Goal: Ask a question

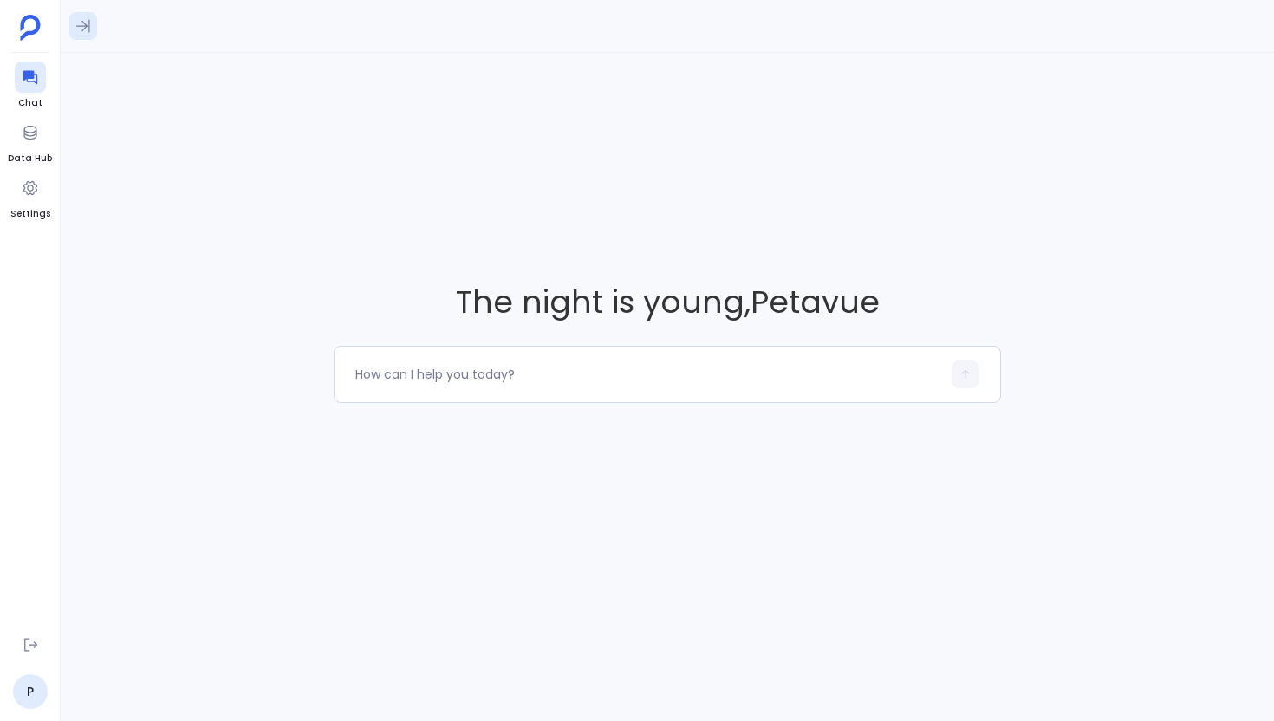
click at [81, 33] on icon at bounding box center [83, 25] width 17 height 17
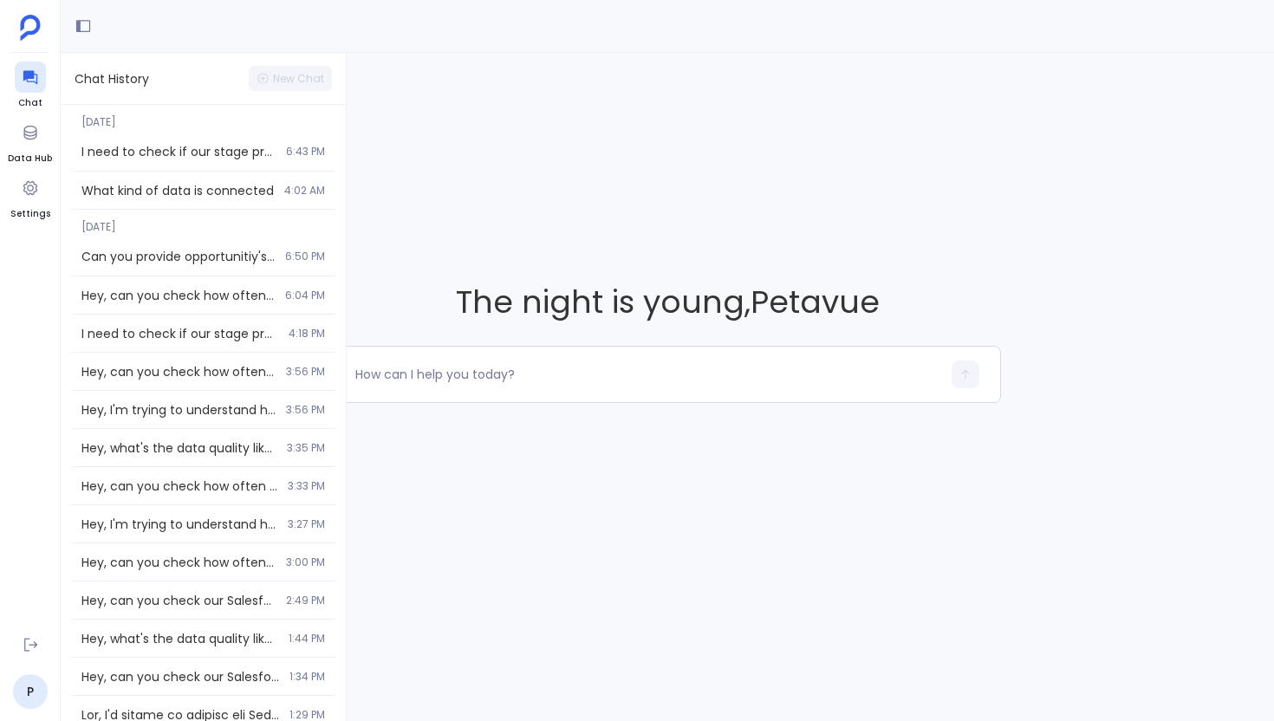
click at [783, 156] on div "The night is young , Petavue" at bounding box center [668, 341] width 1214 height 577
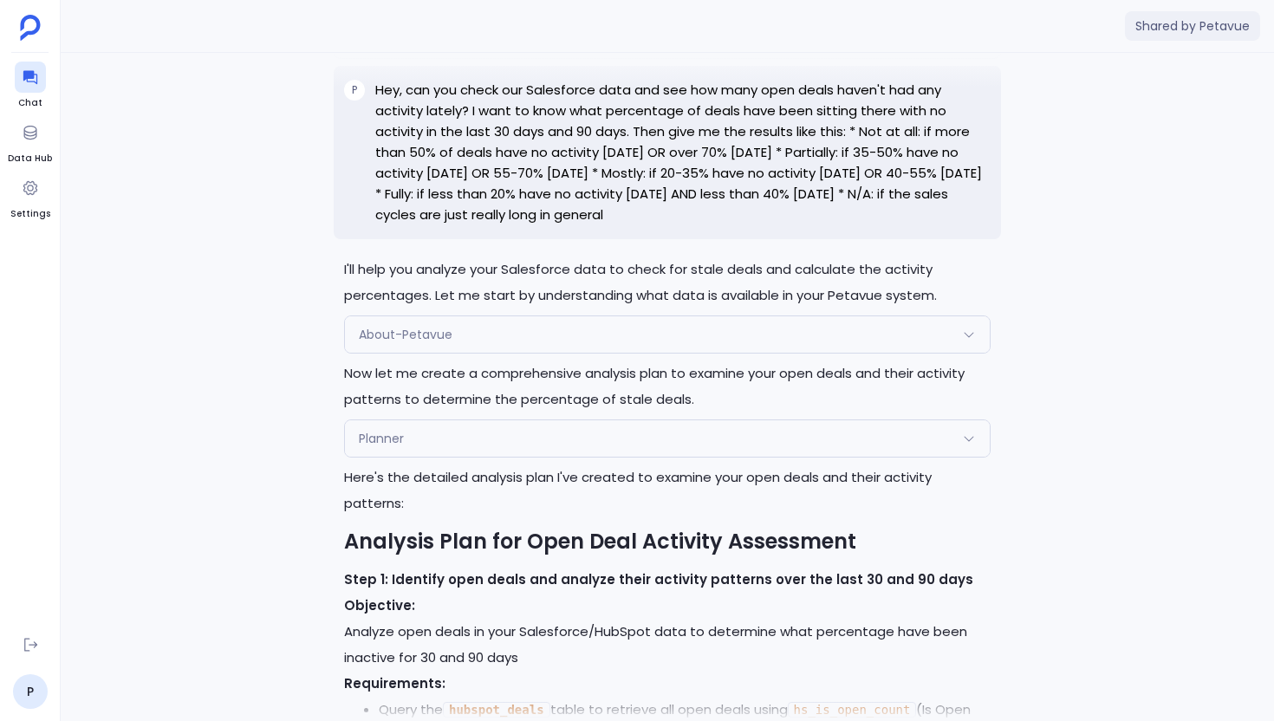
scroll to position [-2071, 0]
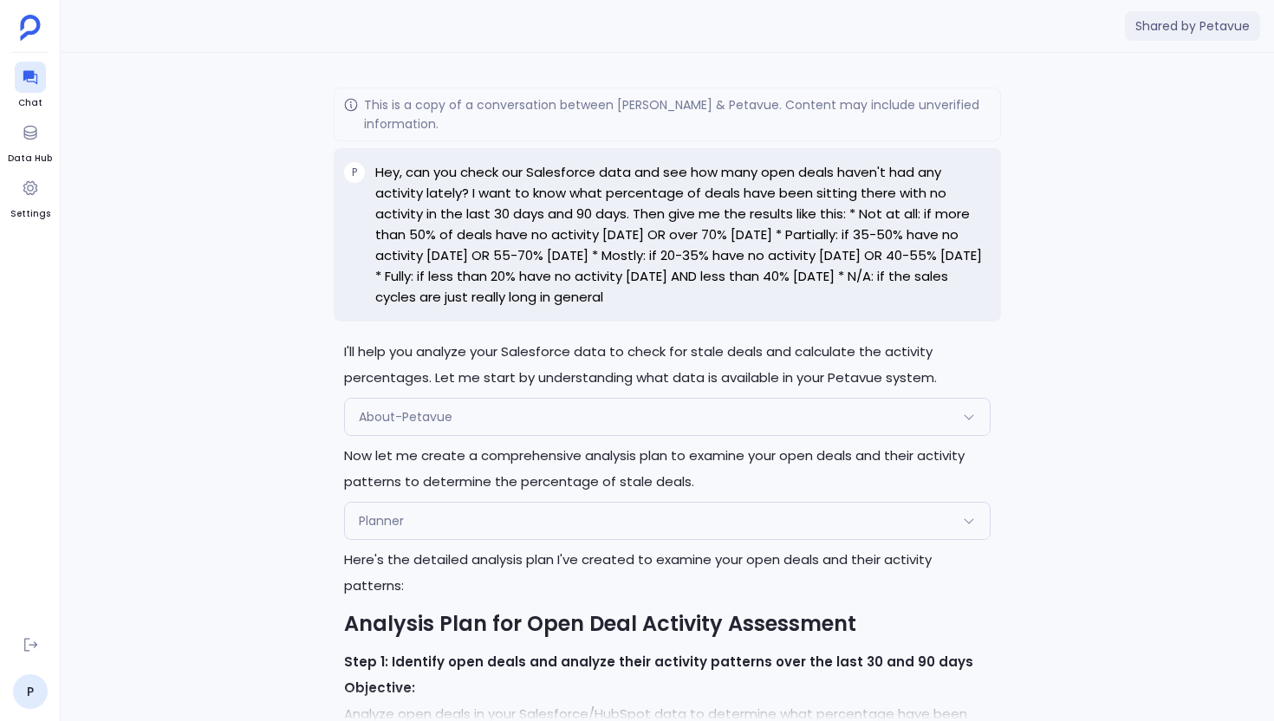
drag, startPoint x: 734, startPoint y: 293, endPoint x: 372, endPoint y: 179, distance: 380.0
click at [372, 179] on div "P Hey, can you check our Salesforce data and see how many open deals haven't ha…" at bounding box center [668, 234] width 668 height 173
copy p "Hey, can you check our Salesforce data and see how many open deals haven't had …"
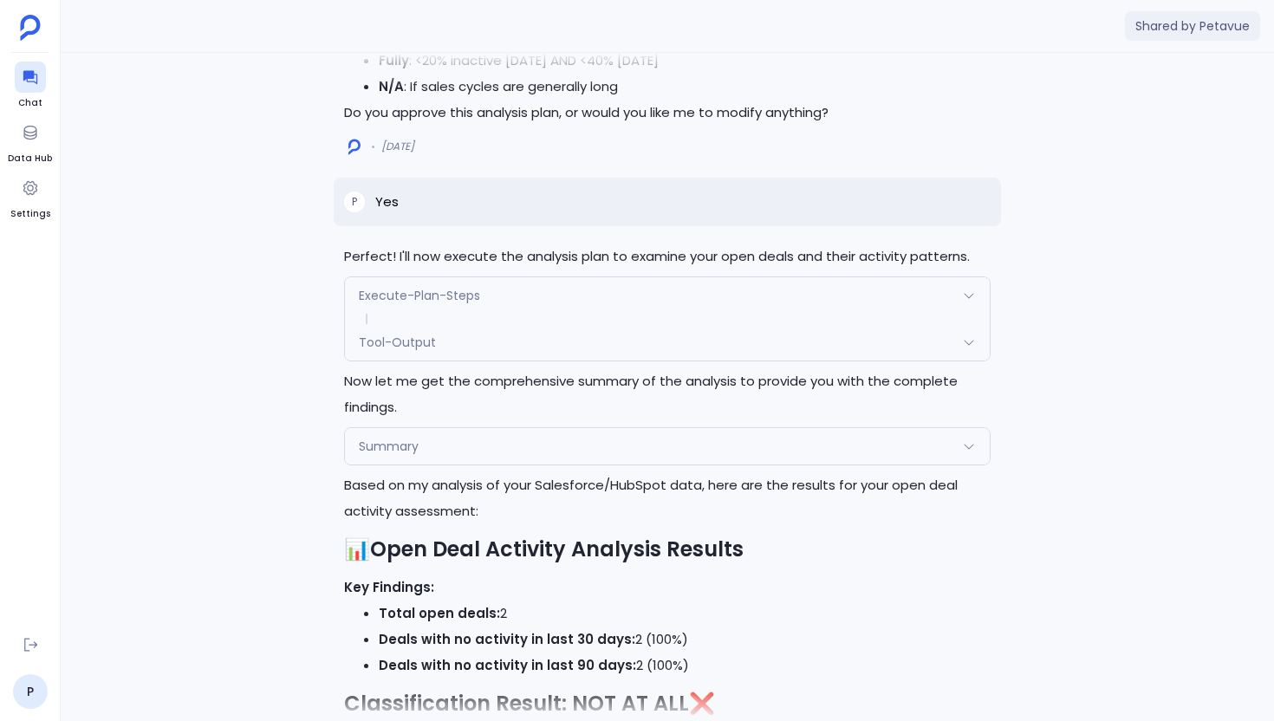
scroll to position [-728, 0]
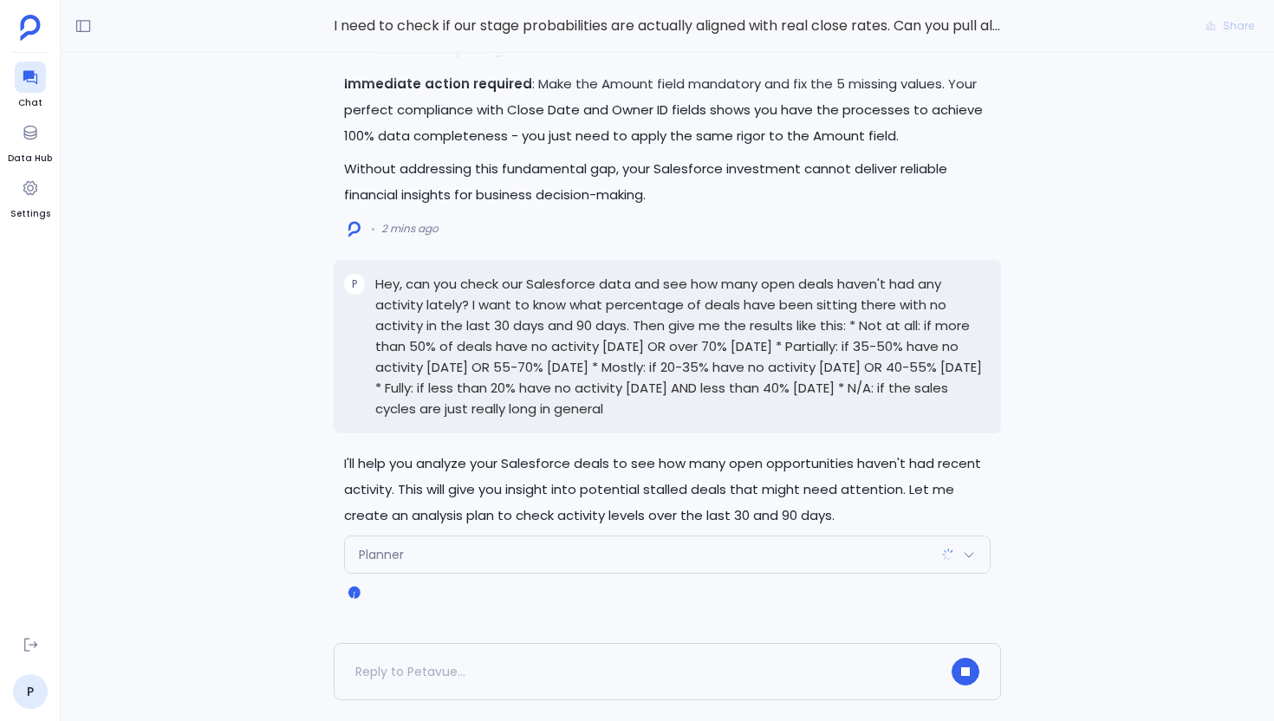
scroll to position [335, 0]
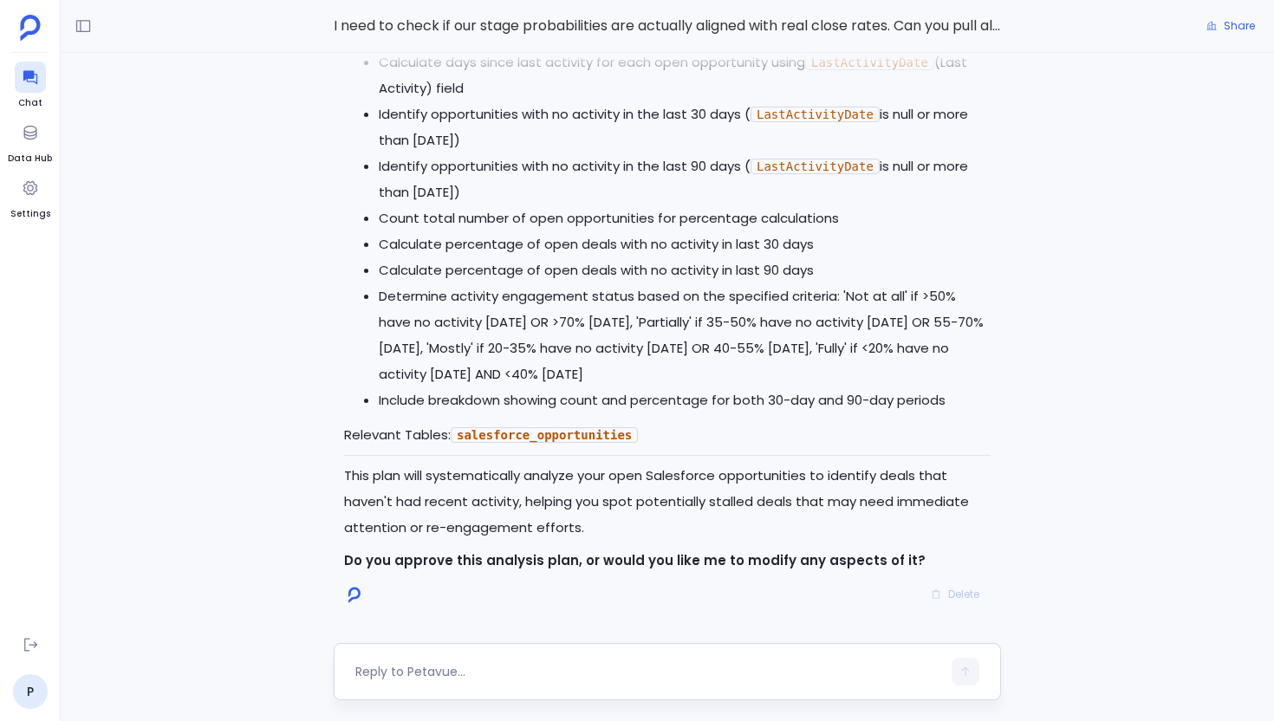
click at [411, 668] on textarea at bounding box center [648, 671] width 586 height 17
type textarea "Yes"
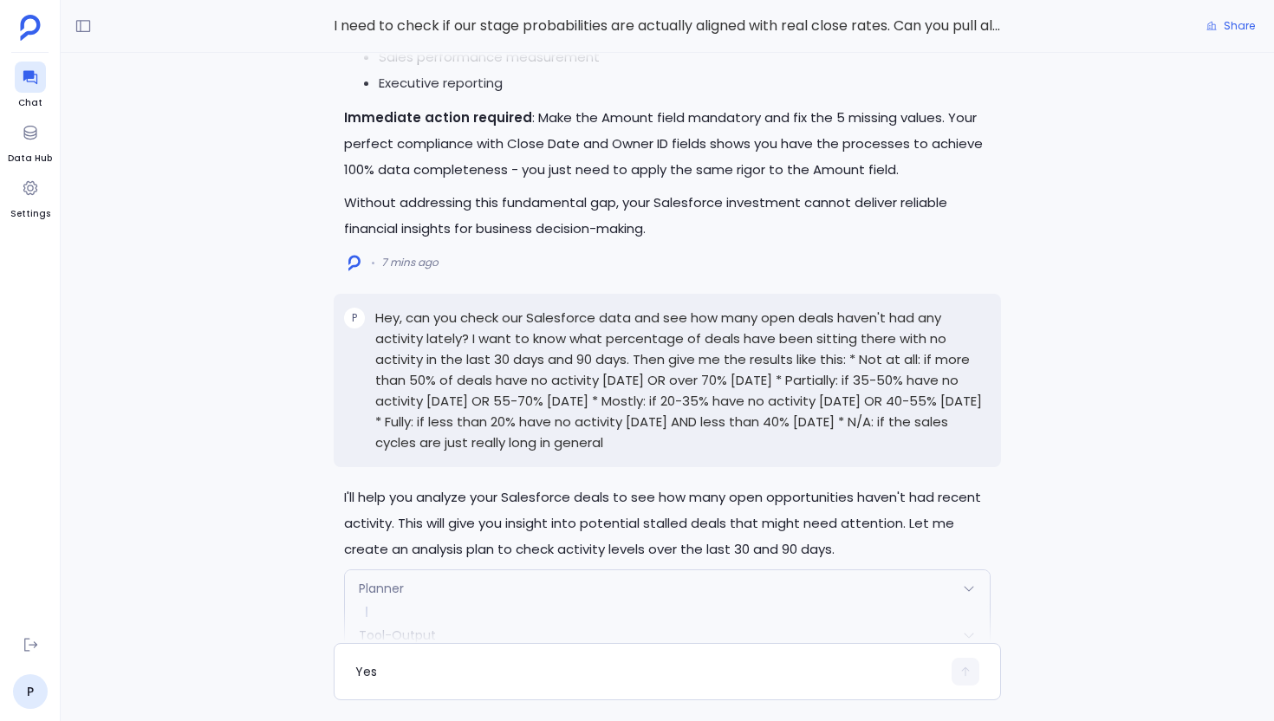
scroll to position [-3068, 0]
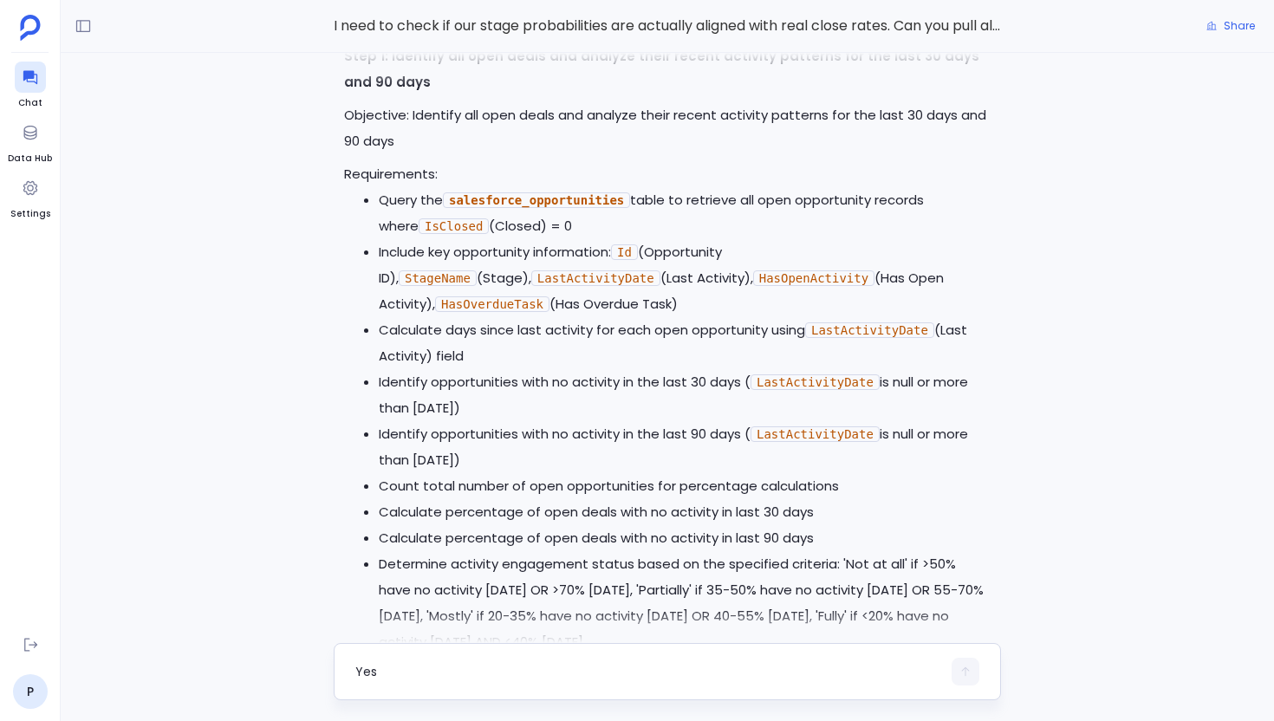
click at [498, 654] on div "Yes" at bounding box center [668, 671] width 668 height 57
click at [444, 674] on textarea "Yes" at bounding box center [648, 671] width 586 height 17
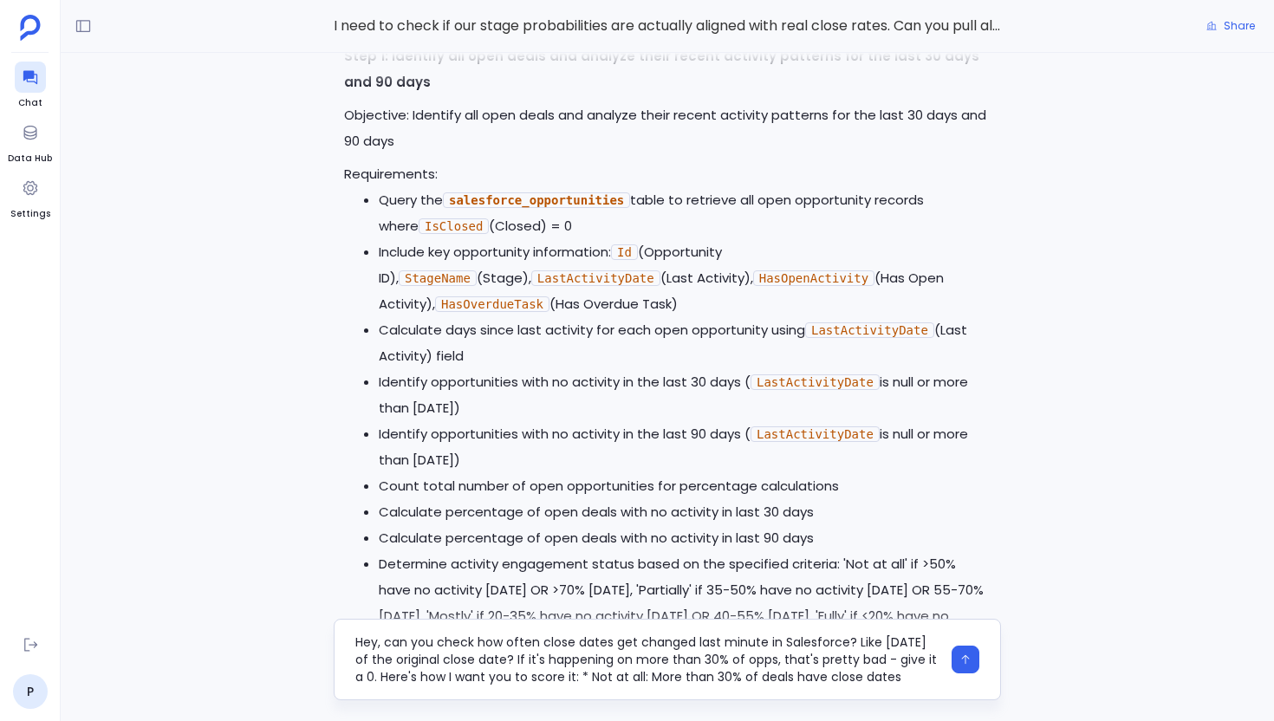
scroll to position [52, 0]
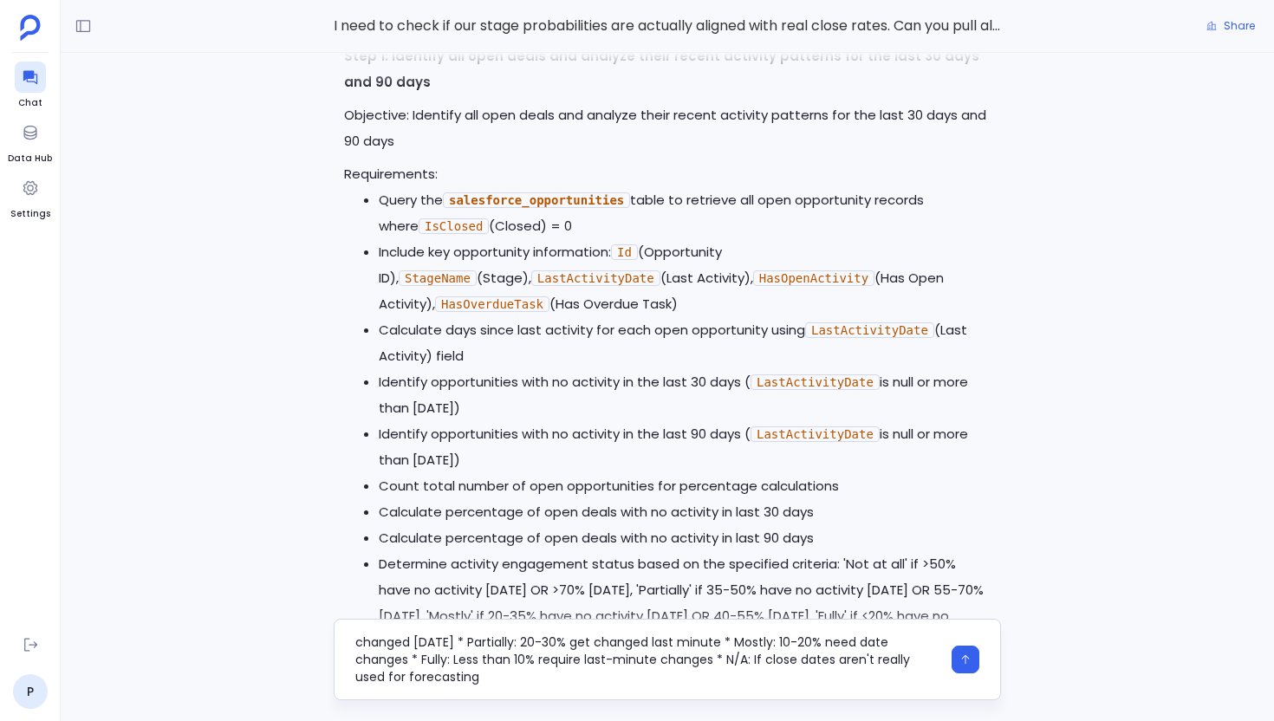
type textarea "Hey, can you check how often close dates get changed last minute in Salesforce?…"
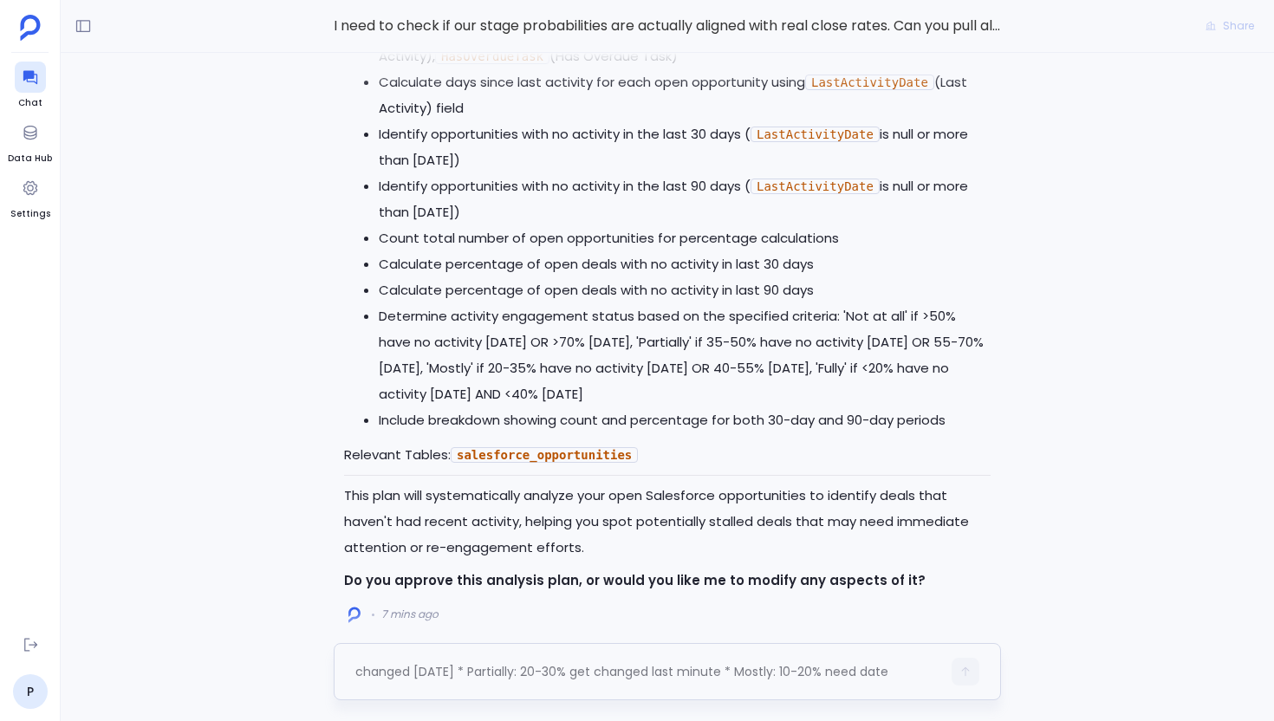
scroll to position [0, 0]
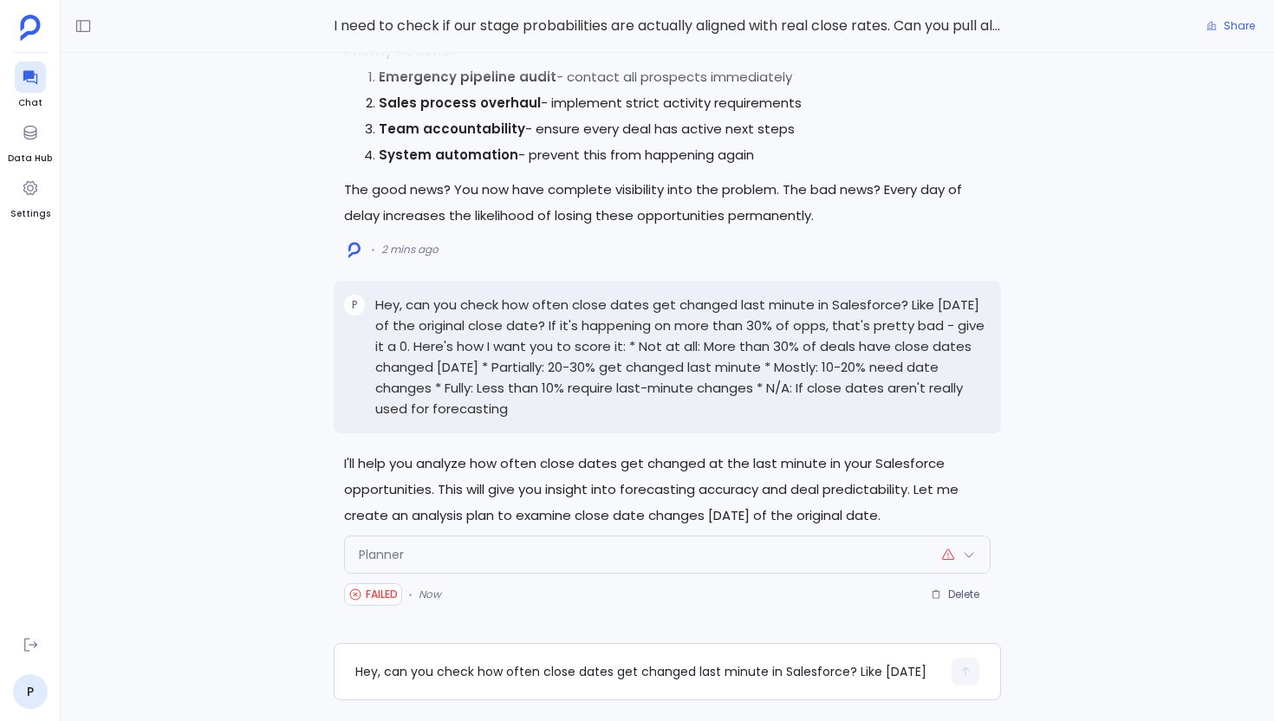
click at [696, 544] on div "Planner" at bounding box center [667, 555] width 645 height 36
click at [759, 361] on p "Hey, can you check how often close dates get changed last minute in Salesforce?…" at bounding box center [682, 357] width 615 height 125
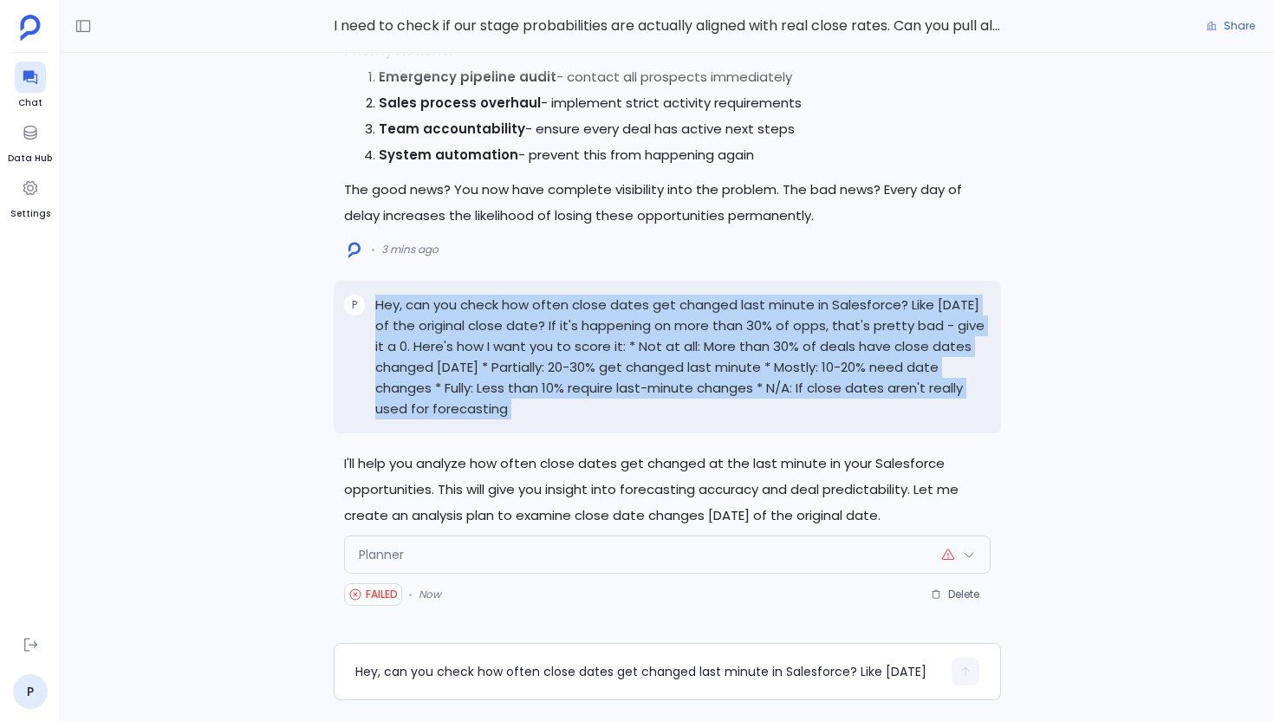
copy p "Hey, can you check how often close dates get changed last minute in Salesforce?…"
click at [936, 577] on div "I'll help you analyze how often close dates get changed at the last minute in y…" at bounding box center [668, 530] width 668 height 158
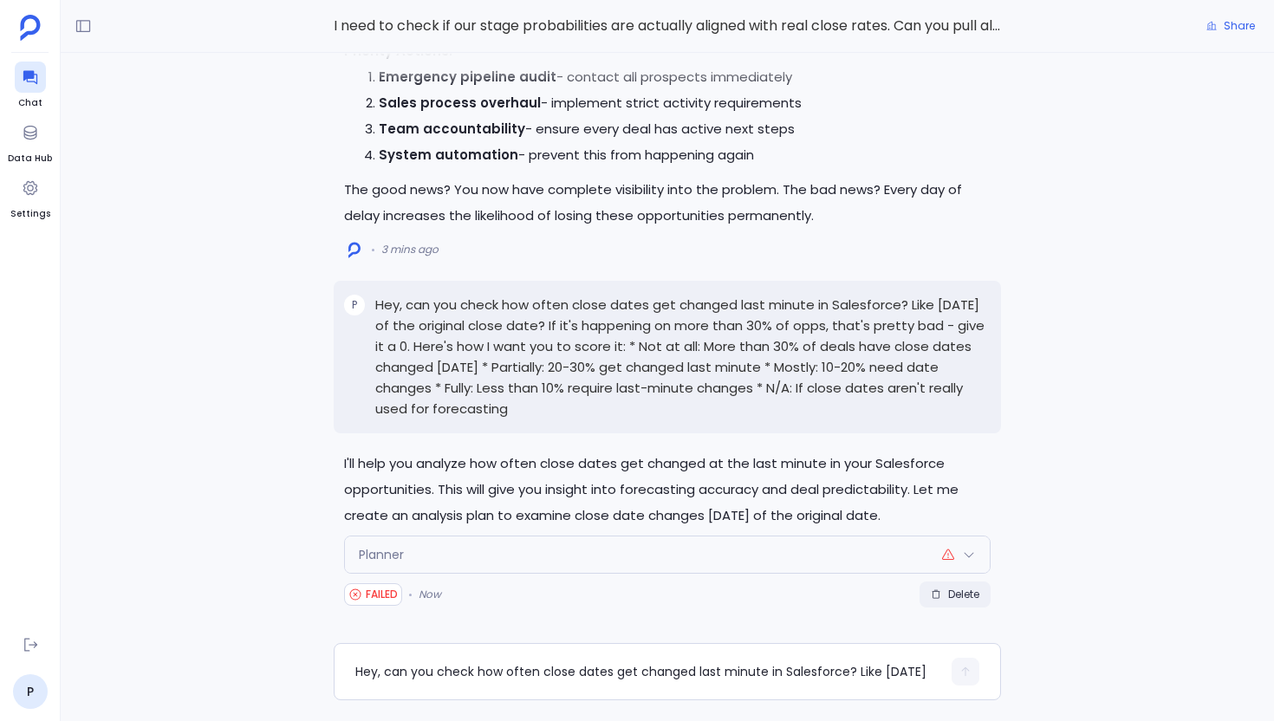
click at [948, 595] on span "Delete" at bounding box center [963, 595] width 31 height 14
click at [569, 661] on div "Hey, can you check how often close dates get changed last minute in Salesforce?…" at bounding box center [648, 672] width 586 height 28
click at [489, 672] on textarea "Hey, can you check how often close dates get changed last minute in Salesforce?…" at bounding box center [648, 671] width 586 height 17
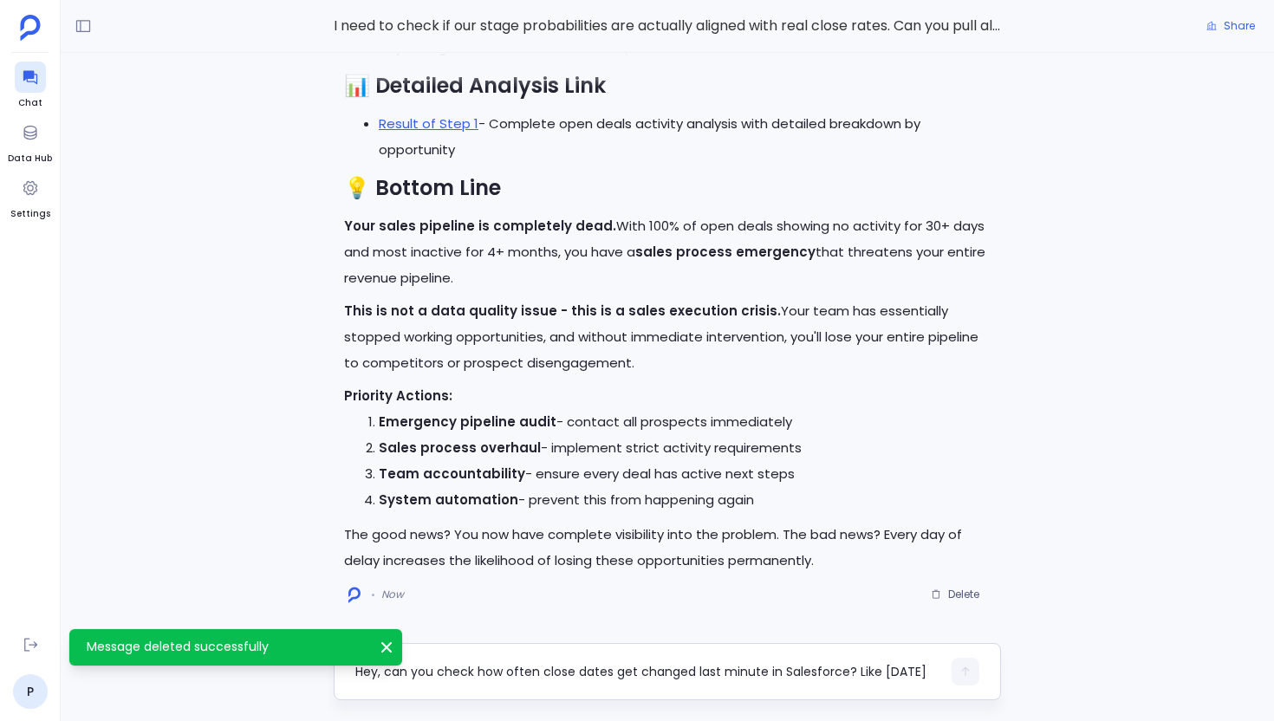
scroll to position [87, 0]
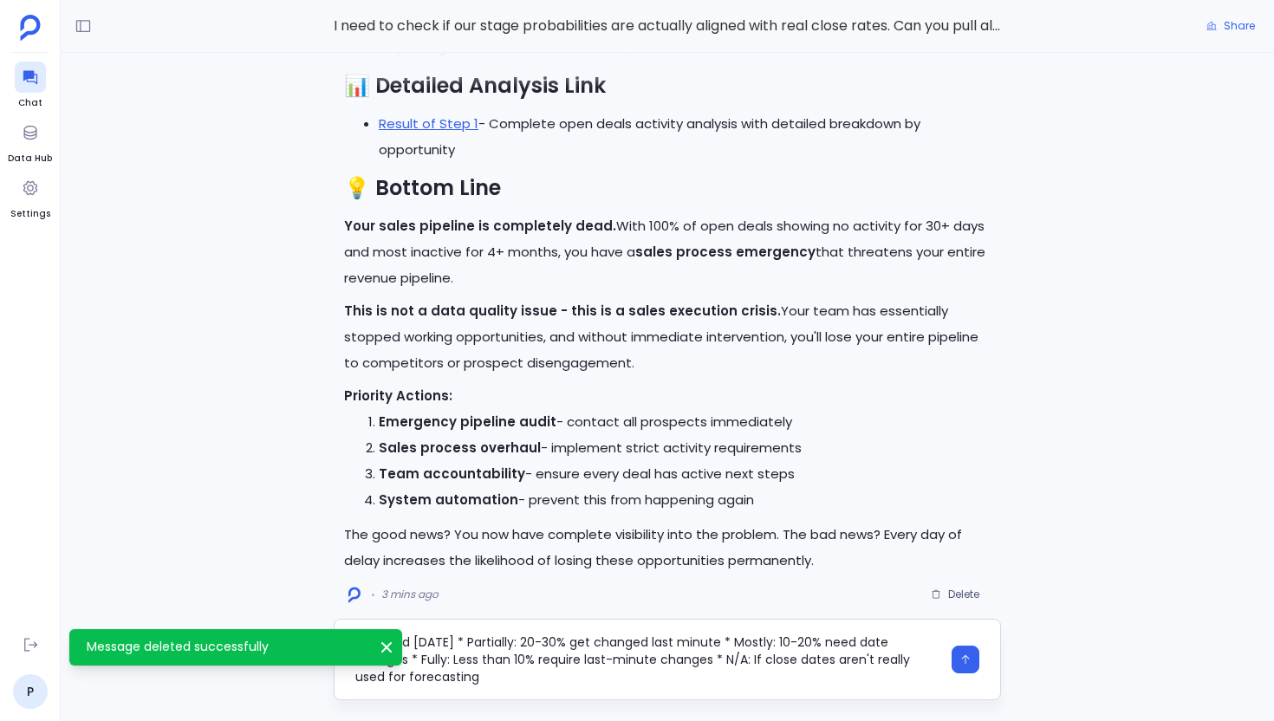
type textarea "Hey, can you check how often close dates get changed last minute in Salesforce?…"
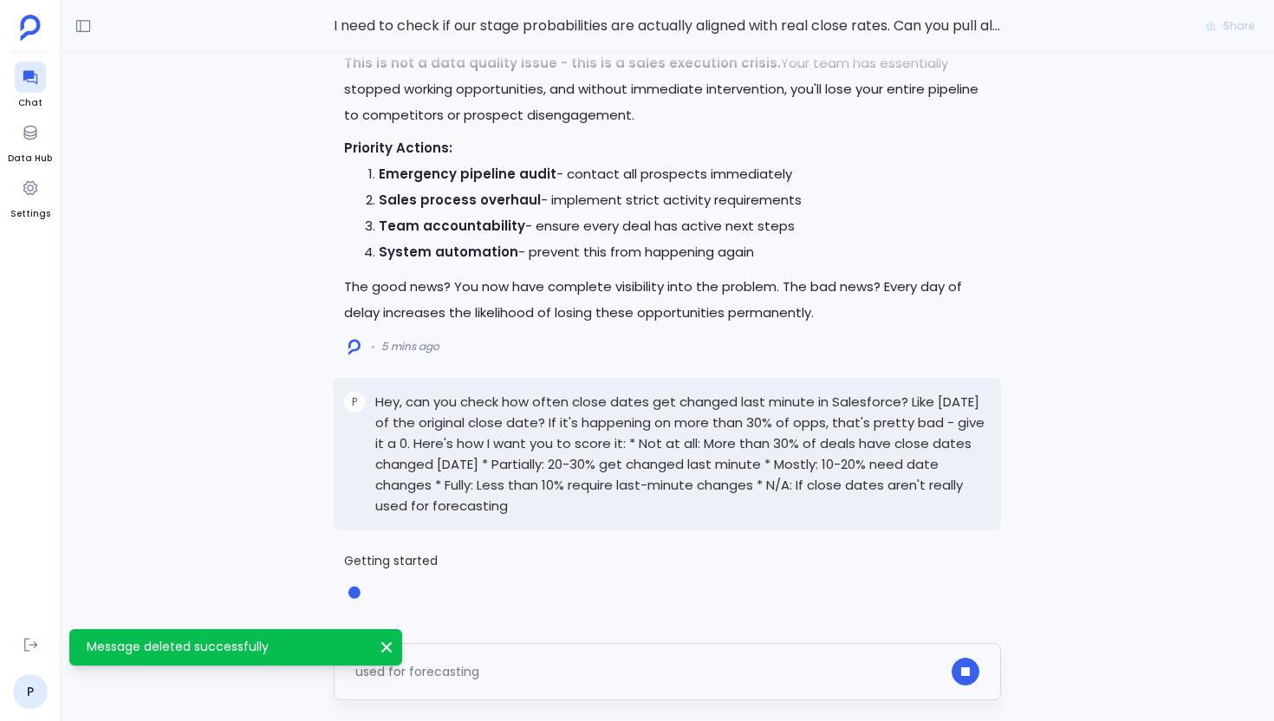
scroll to position [0, 0]
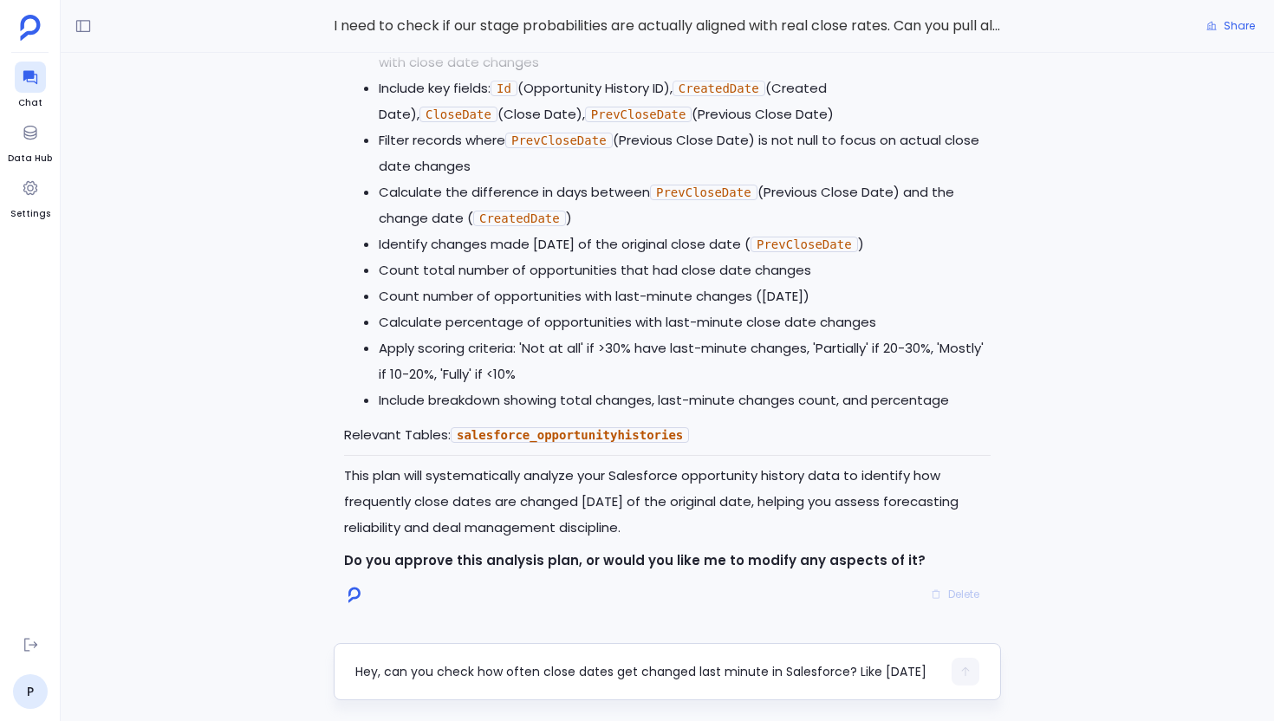
click at [433, 676] on textarea "Hey, can you check how often close dates get changed last minute in Salesforce?…" at bounding box center [648, 671] width 586 height 17
type textarea "Go ahead"
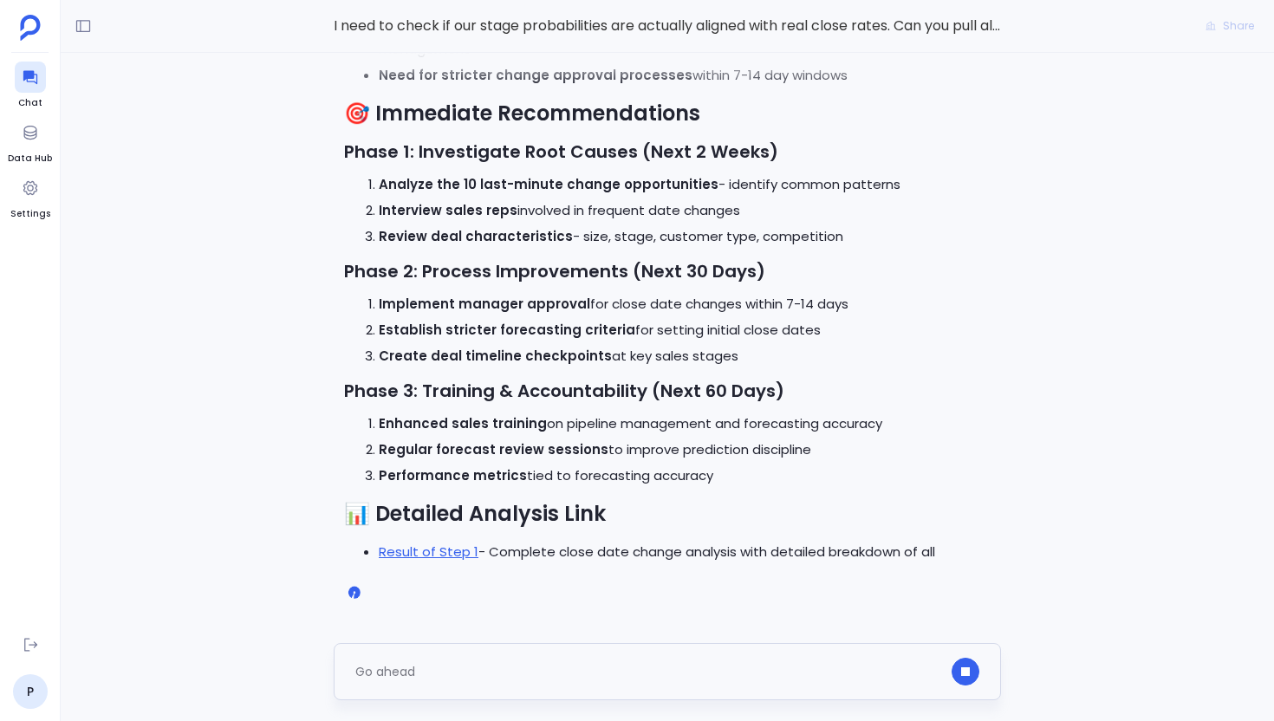
click at [458, 677] on div "Go ahead" at bounding box center [648, 672] width 586 height 28
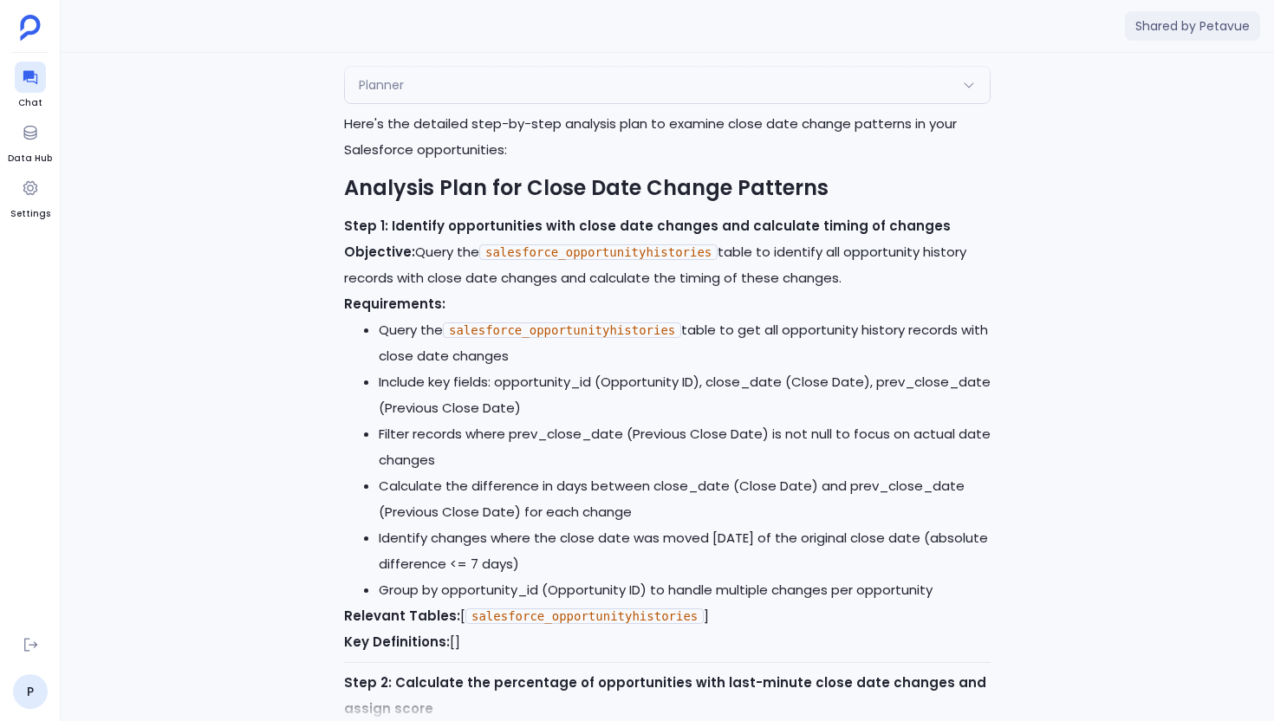
scroll to position [-2519, 0]
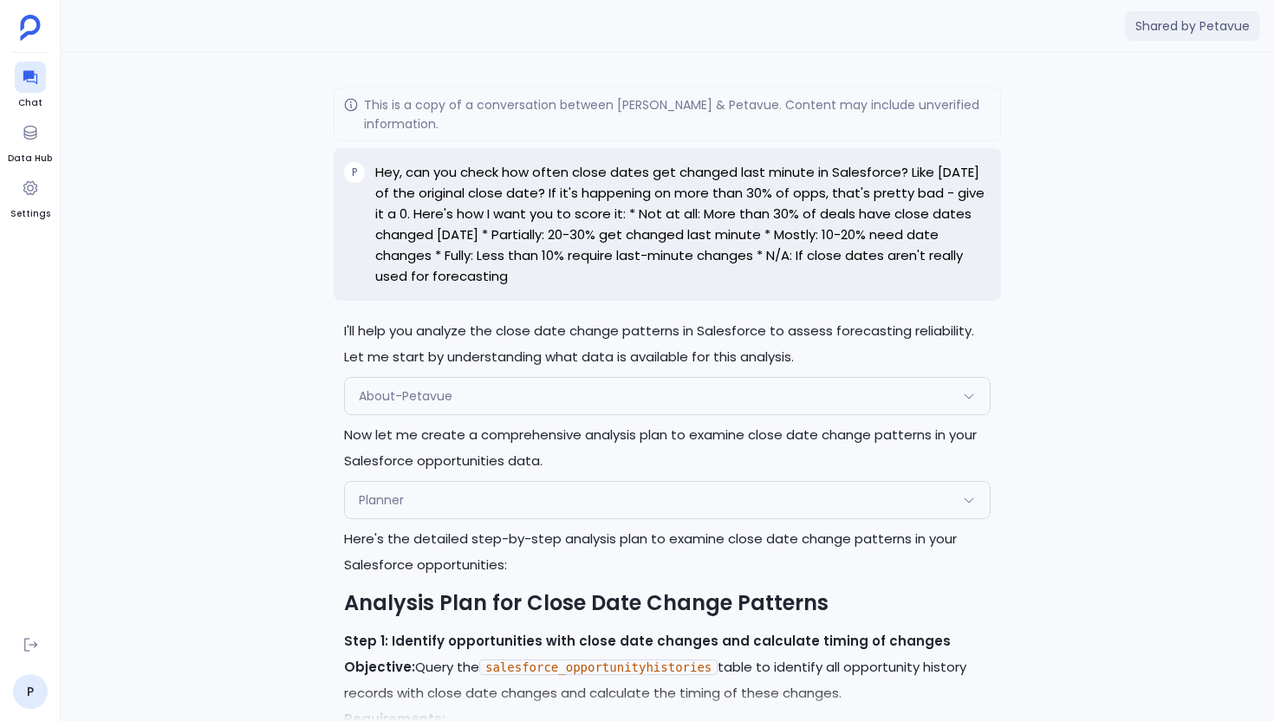
drag, startPoint x: 584, startPoint y: 277, endPoint x: 371, endPoint y: 173, distance: 237.3
click at [371, 173] on div "P Hey, can you check how often close dates get changed last minute in Salesforc…" at bounding box center [668, 224] width 668 height 153
copy p "Hey, can you check how often close dates get changed last minute in Salesforce?…"
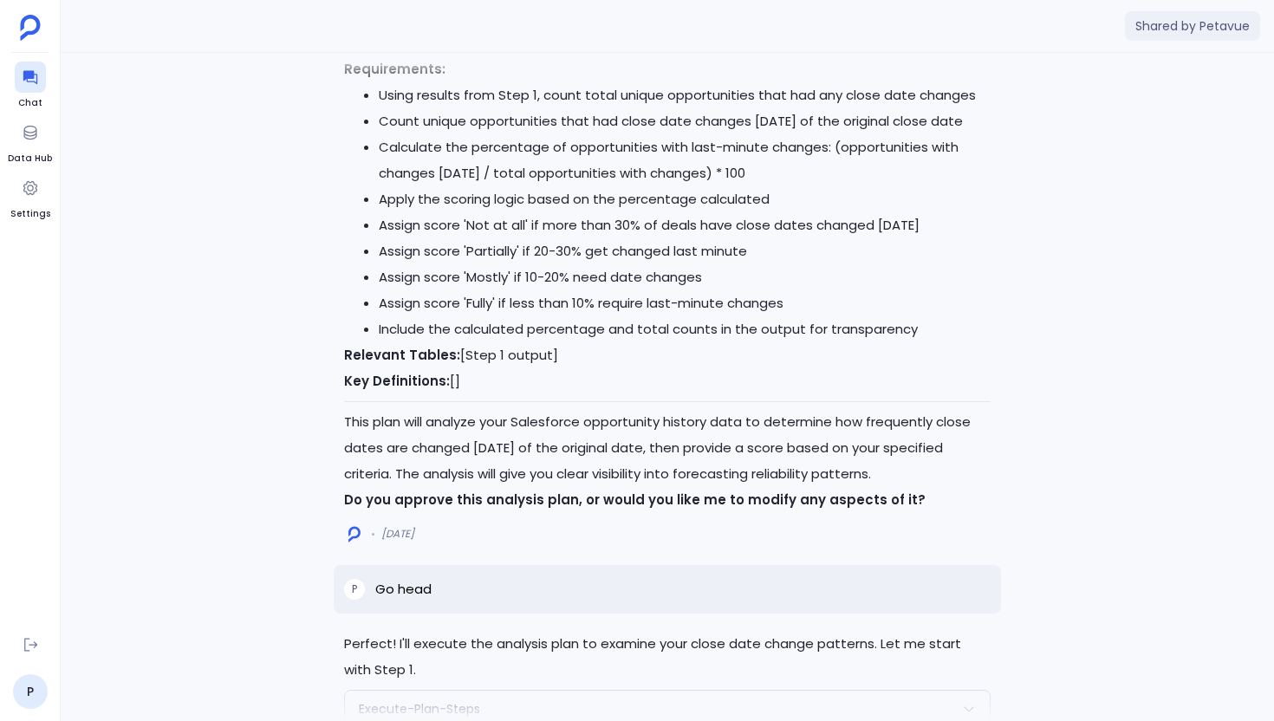
scroll to position [-1303, 0]
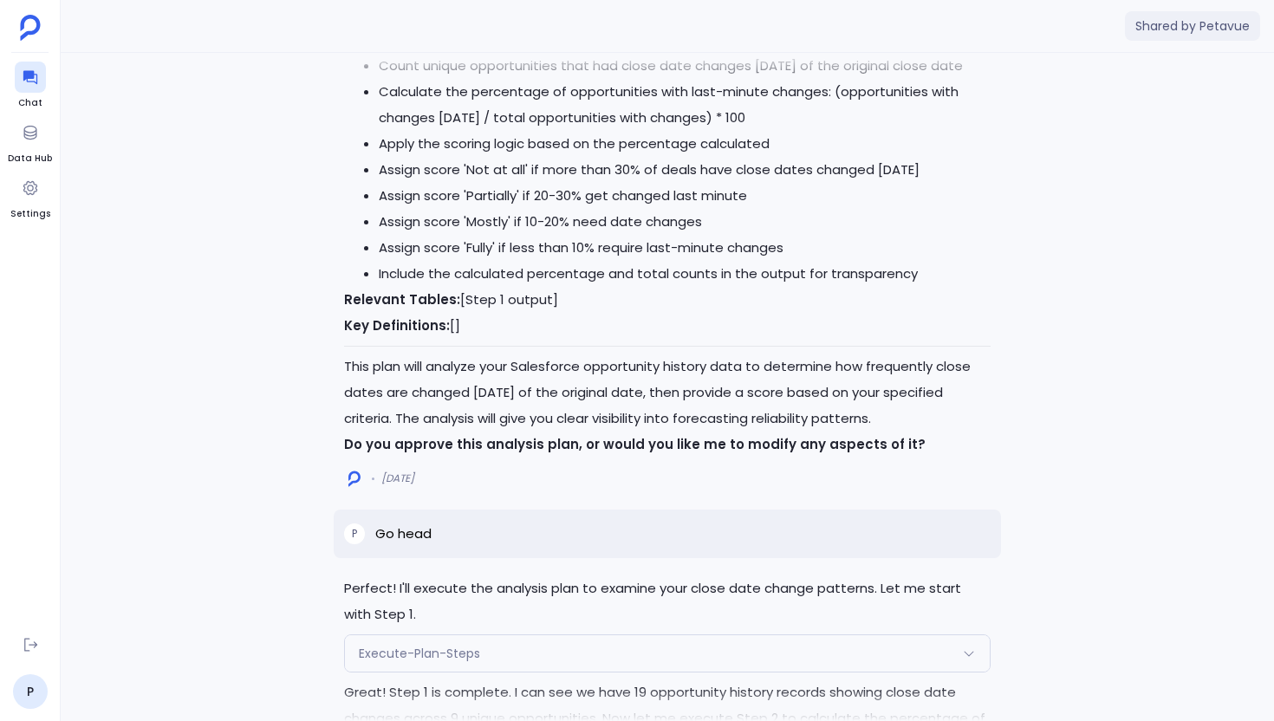
click at [400, 531] on p "Go head" at bounding box center [403, 534] width 56 height 21
copy p "Go head"
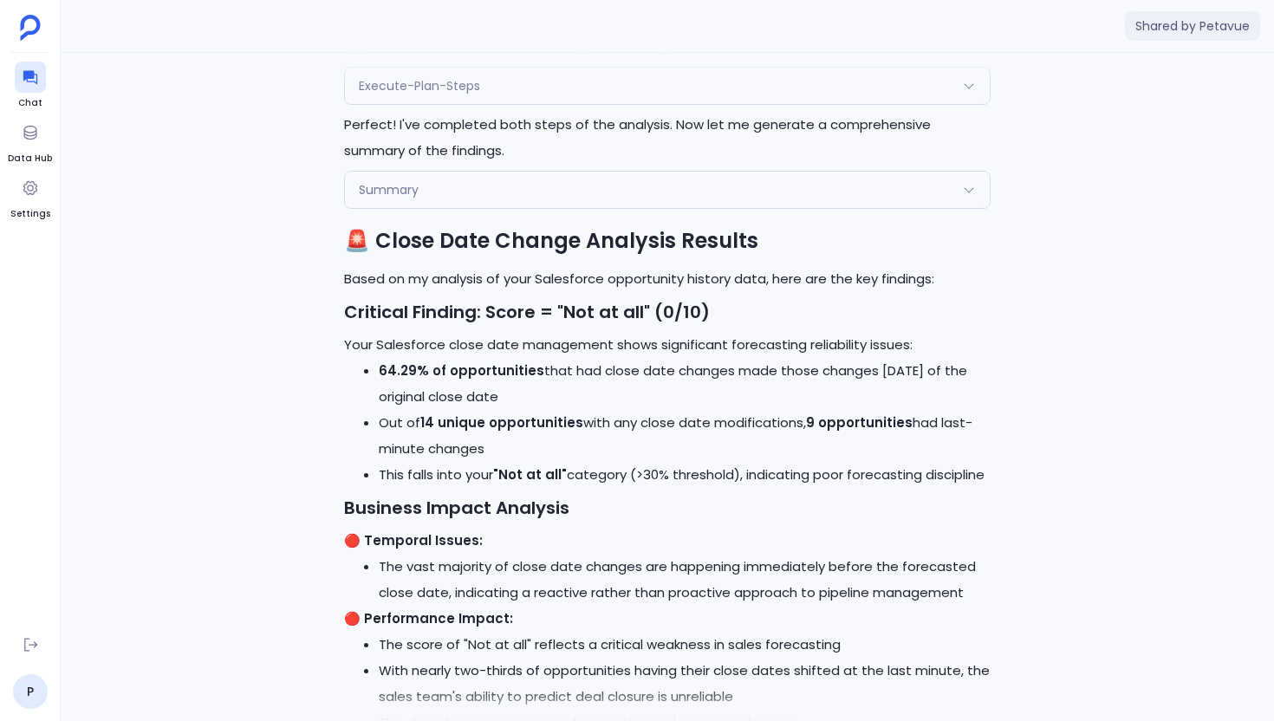
scroll to position [-608, 0]
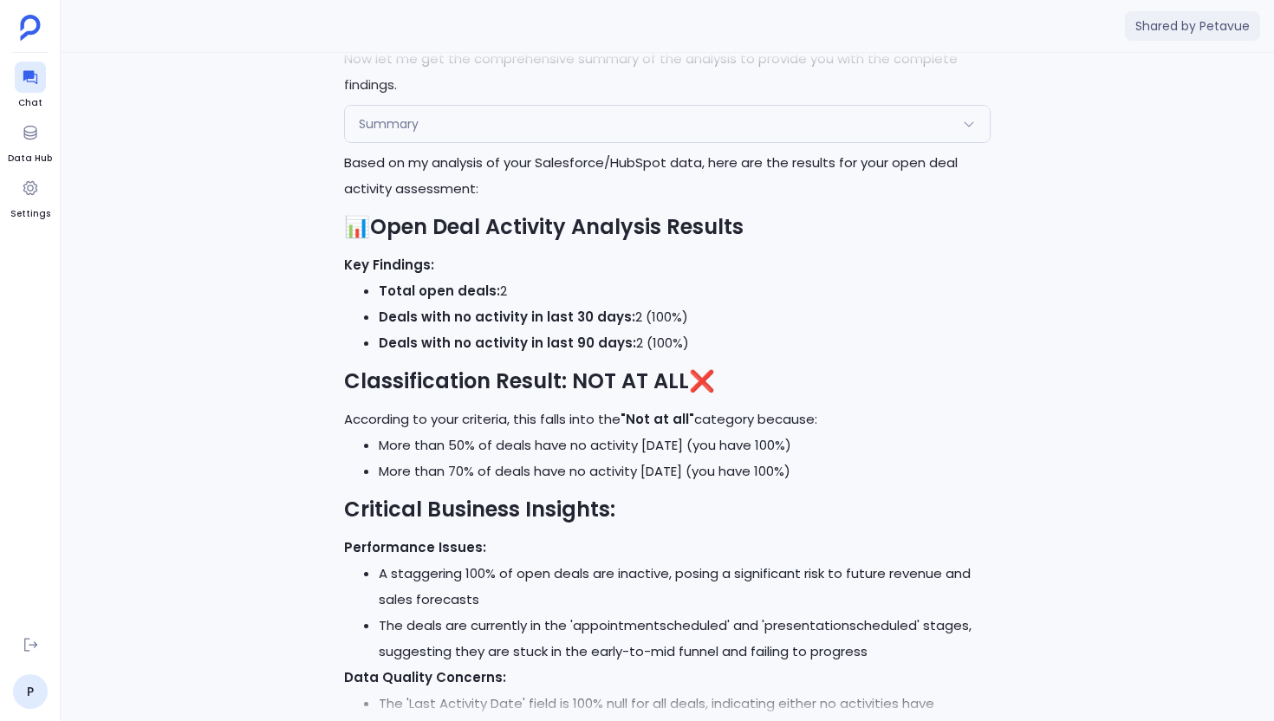
scroll to position [-313, 0]
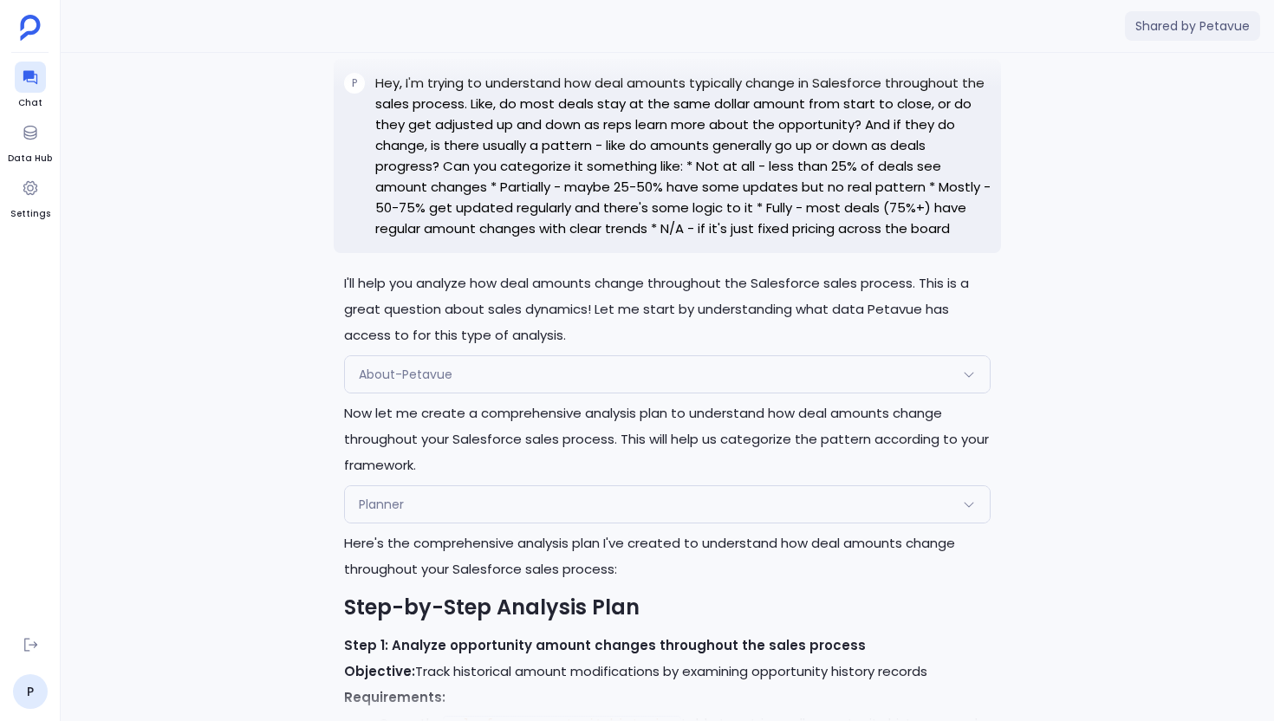
scroll to position [-4204, 0]
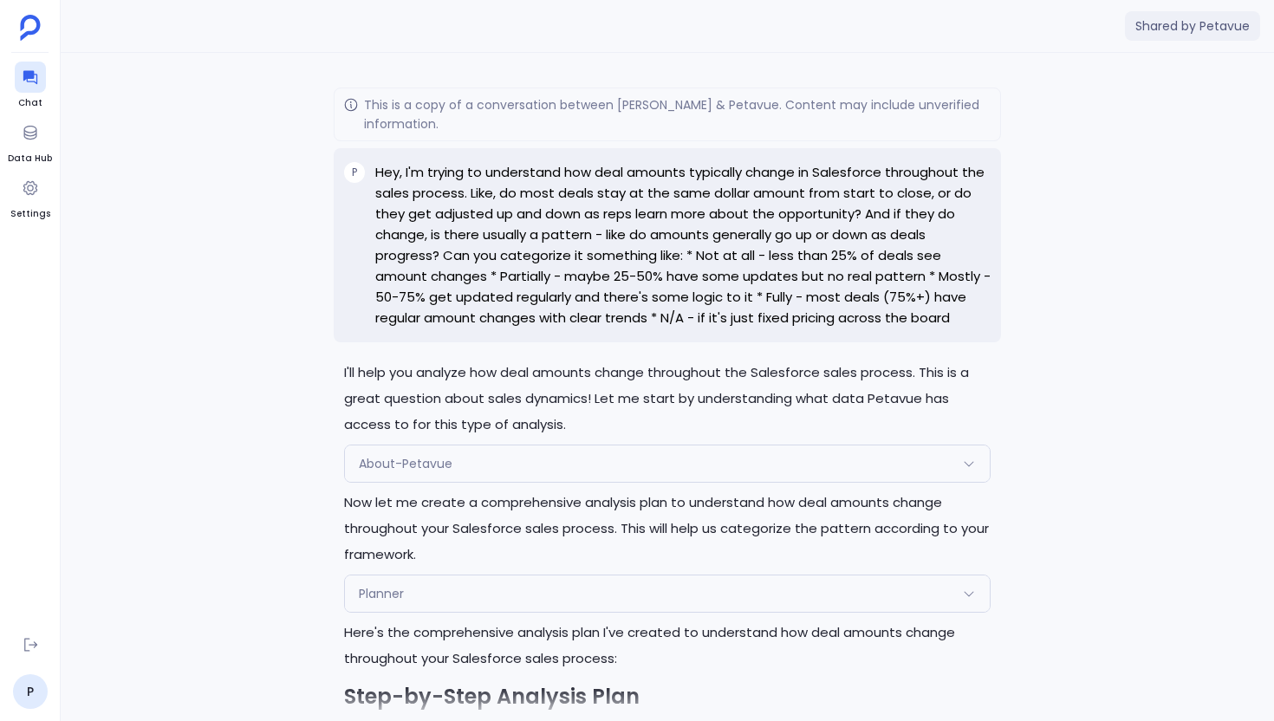
click at [792, 318] on p "Hey, I'm trying to understand how deal amounts typically change in Salesforce t…" at bounding box center [682, 245] width 615 height 166
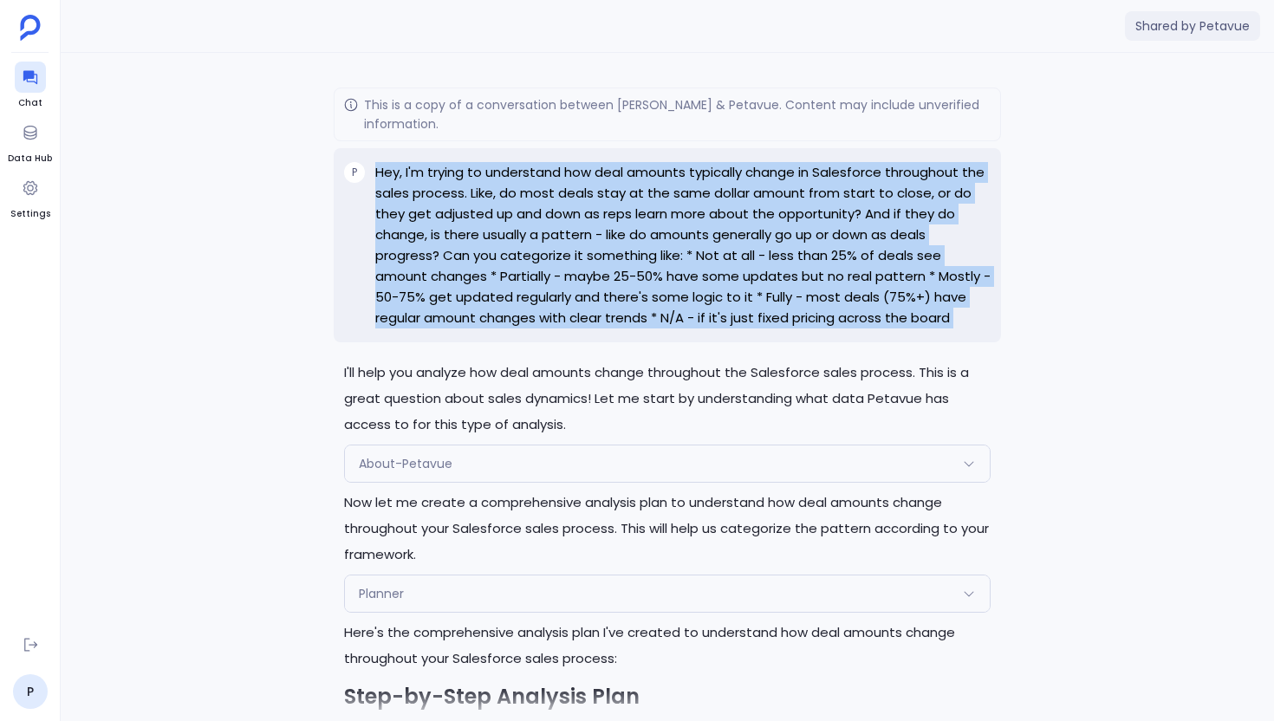
copy div "Hey, I'm trying to understand how deal amounts typically change in Salesforce t…"
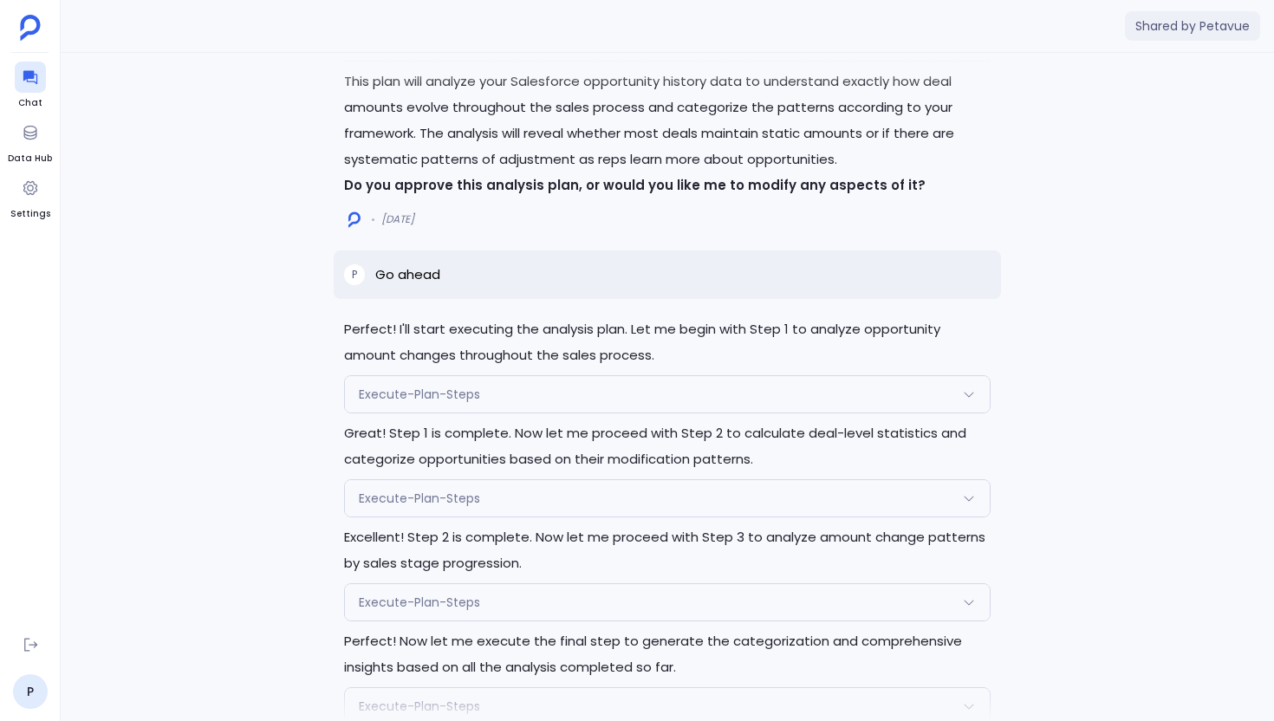
scroll to position [-1715, 0]
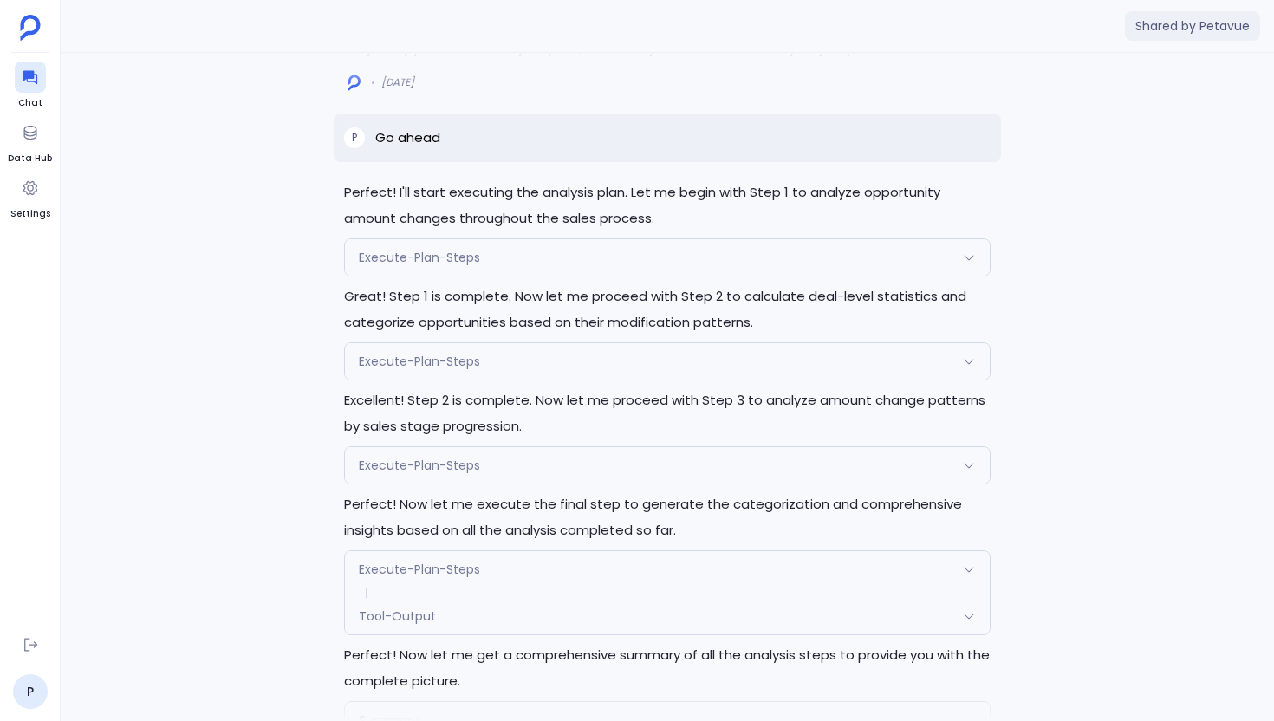
click at [389, 140] on p "Go ahead" at bounding box center [407, 137] width 65 height 21
copy p "Go ahead"
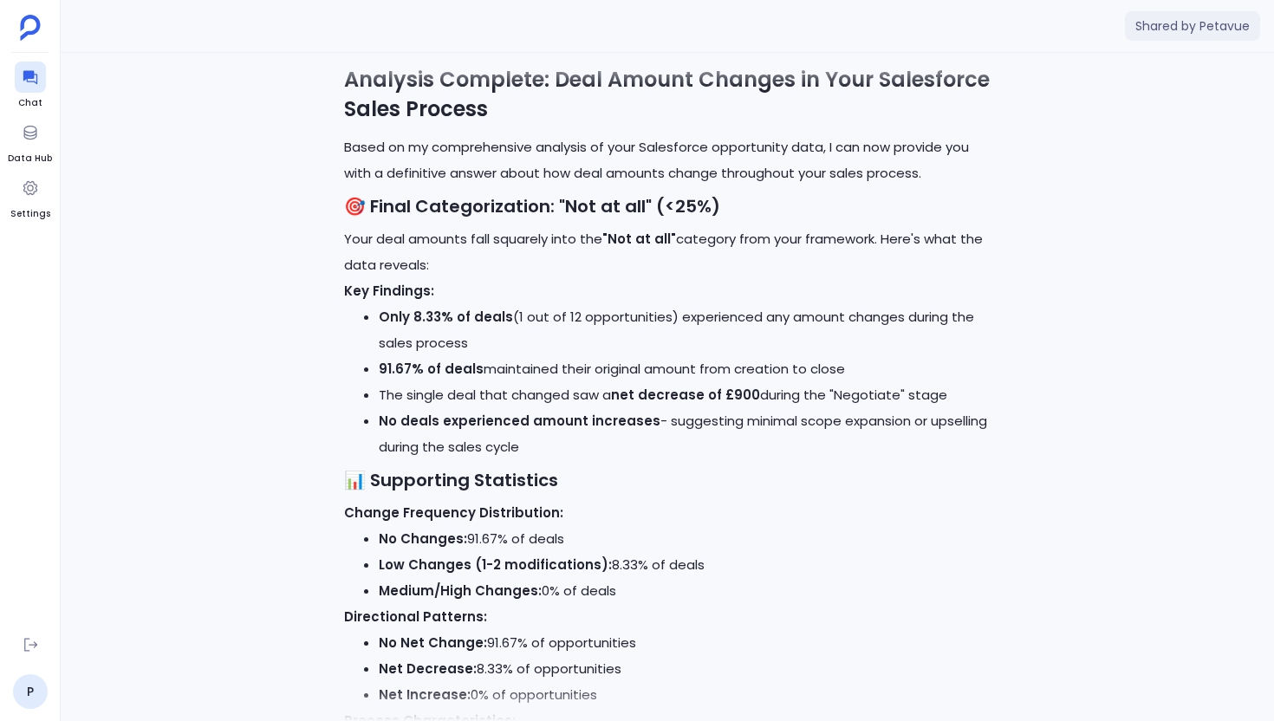
scroll to position [-1026, 0]
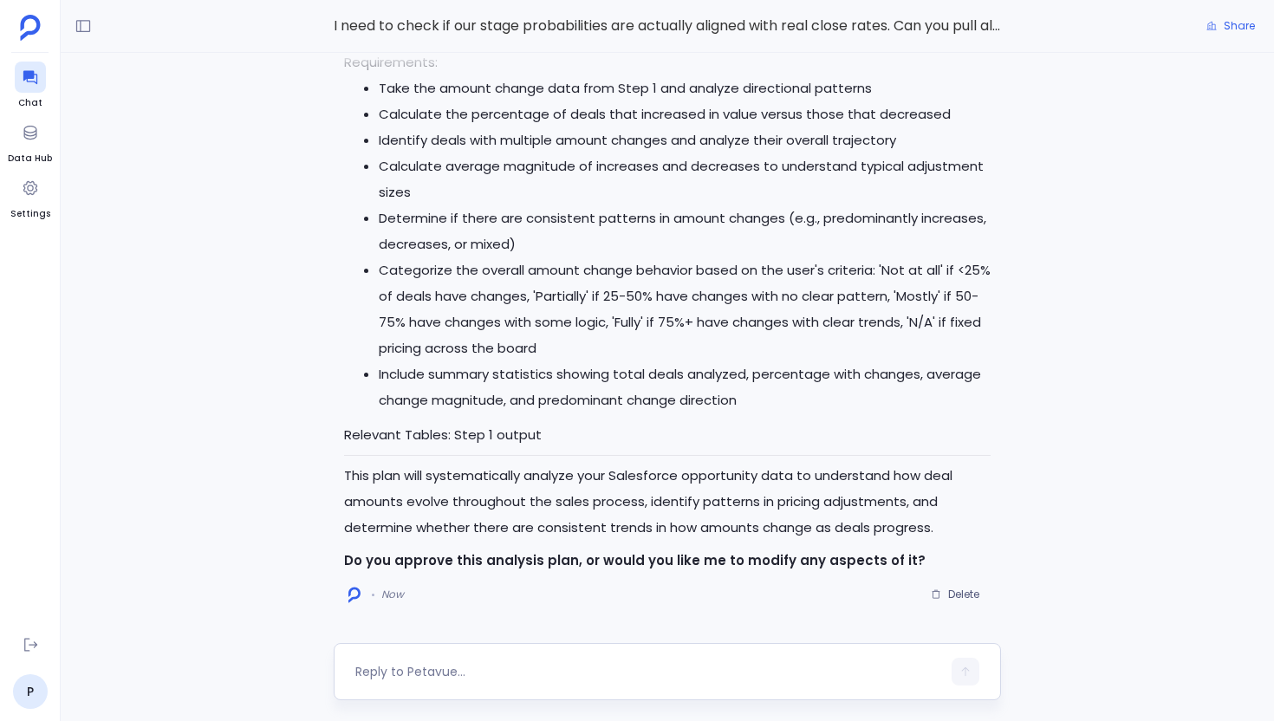
click at [479, 677] on textarea at bounding box center [648, 671] width 586 height 17
type textarea "Hey, I'm trying to understand how deal amounts typically change in Salesforce t…"
click at [446, 652] on div at bounding box center [668, 671] width 668 height 57
click at [414, 656] on div at bounding box center [668, 671] width 668 height 57
click at [385, 669] on textarea at bounding box center [648, 671] width 586 height 17
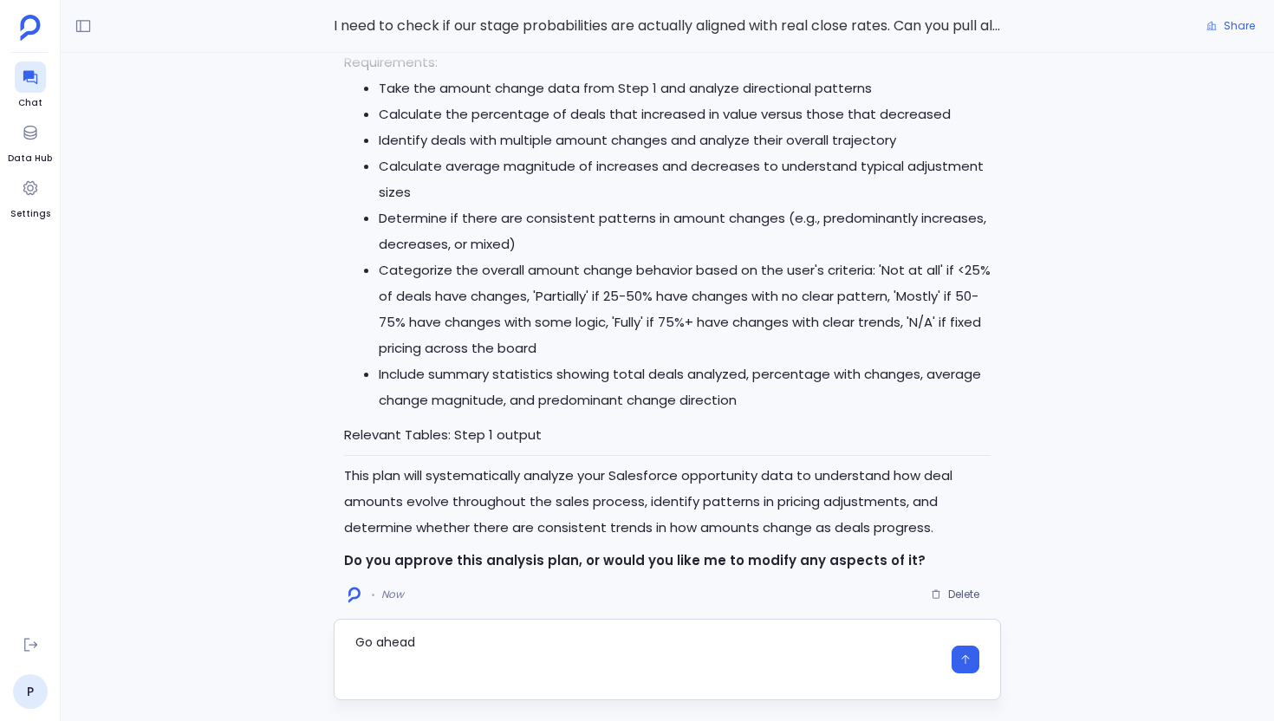
type textarea "Go ahead"
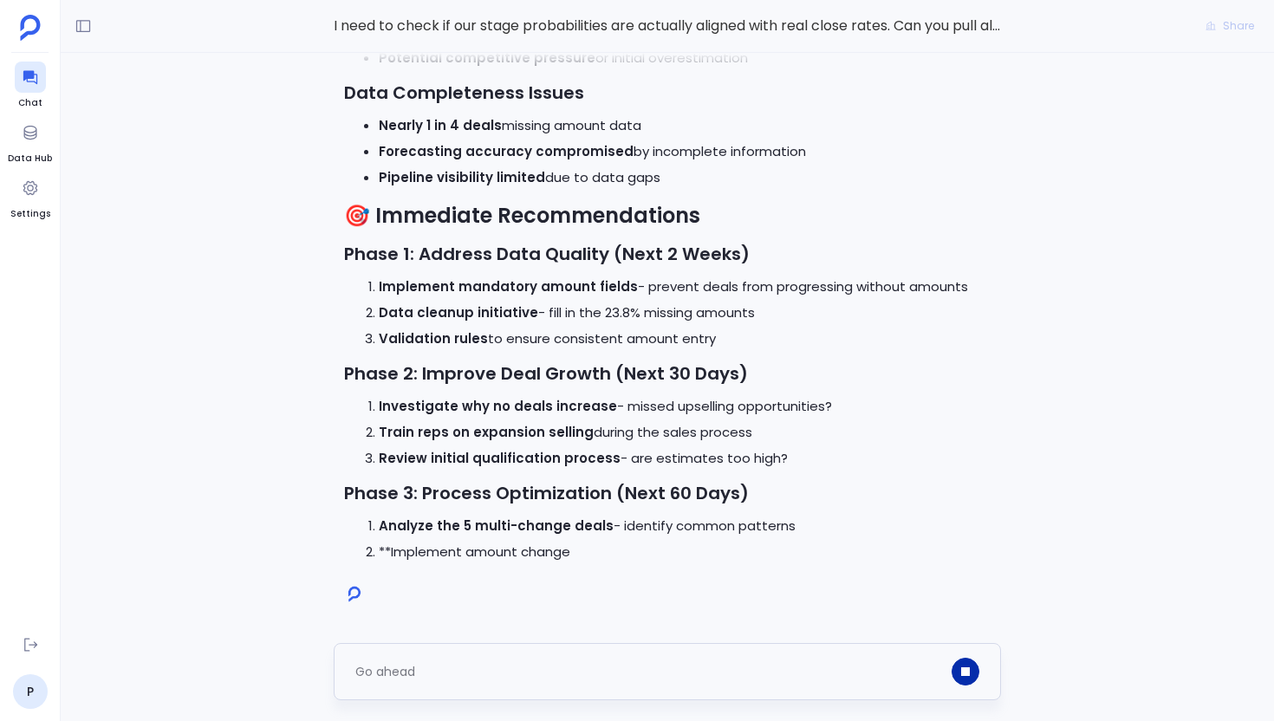
click at [964, 669] on icon "button" at bounding box center [965, 672] width 9 height 9
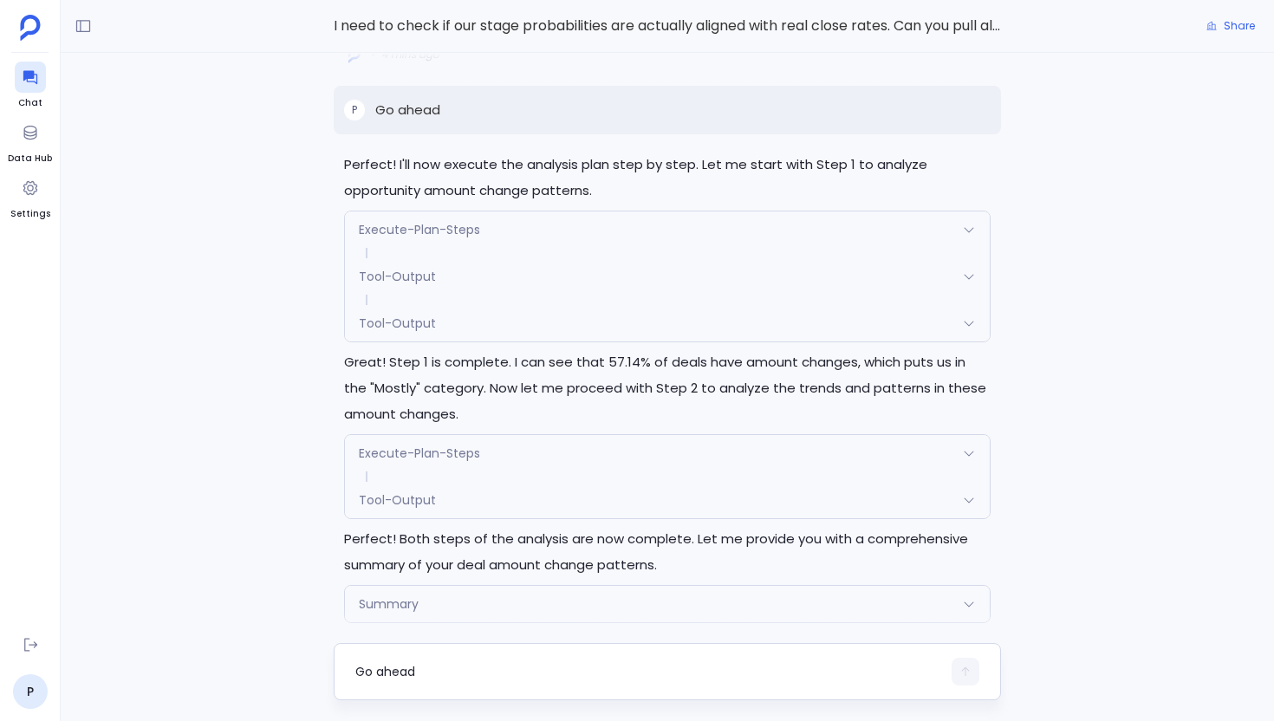
scroll to position [-2308, 0]
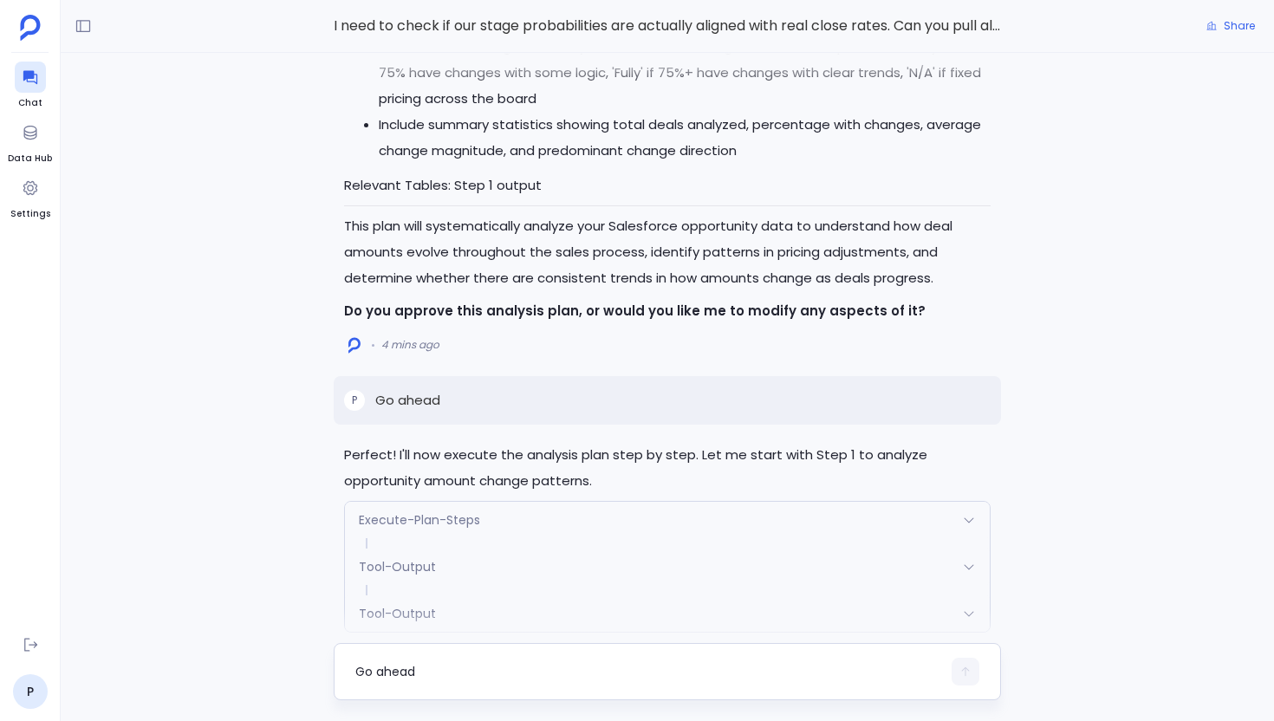
click at [401, 405] on p "Go ahead" at bounding box center [407, 400] width 65 height 21
copy p "Go ahead"
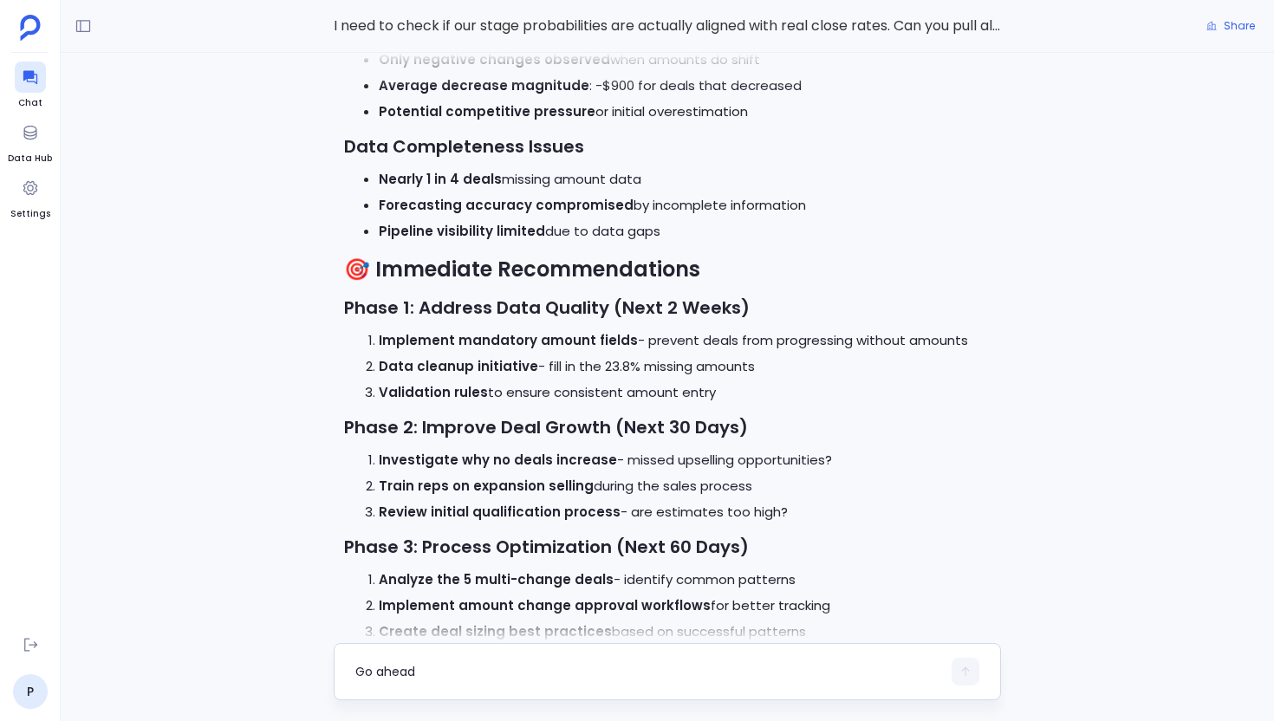
scroll to position [0, 0]
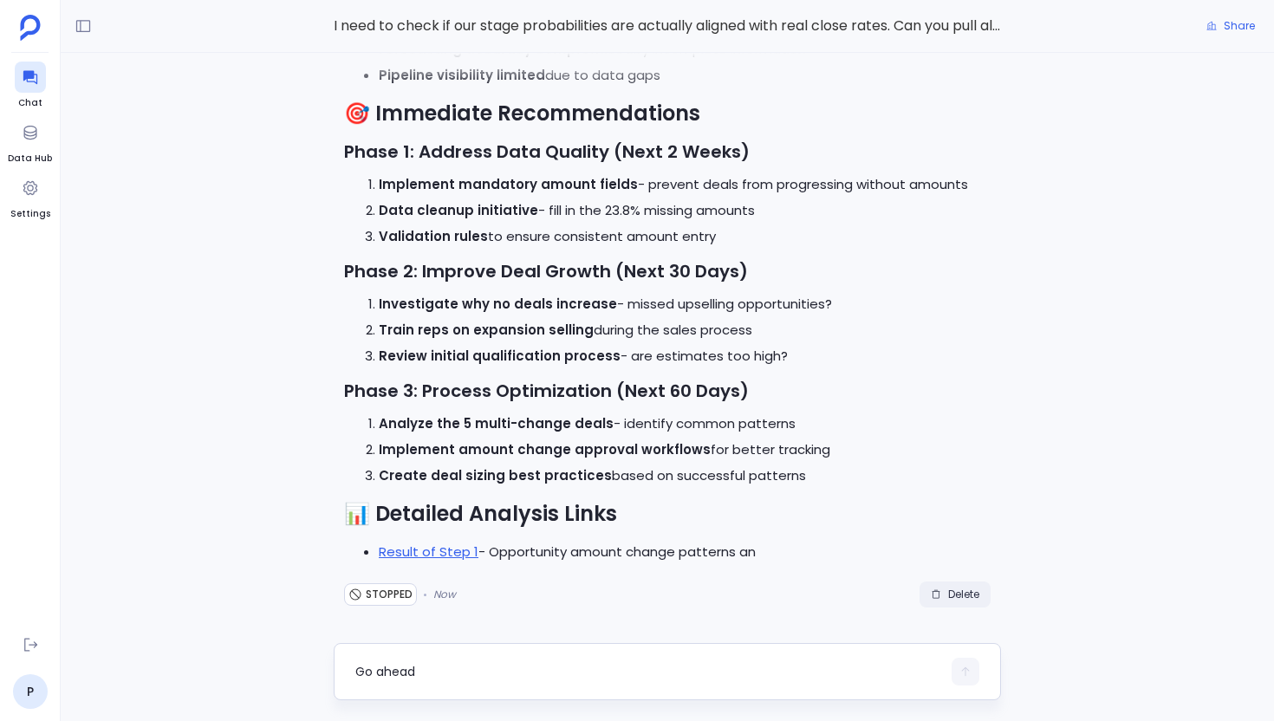
click at [957, 598] on span "Delete" at bounding box center [963, 595] width 31 height 14
click at [442, 675] on textarea "Go ahead" at bounding box center [648, 671] width 586 height 17
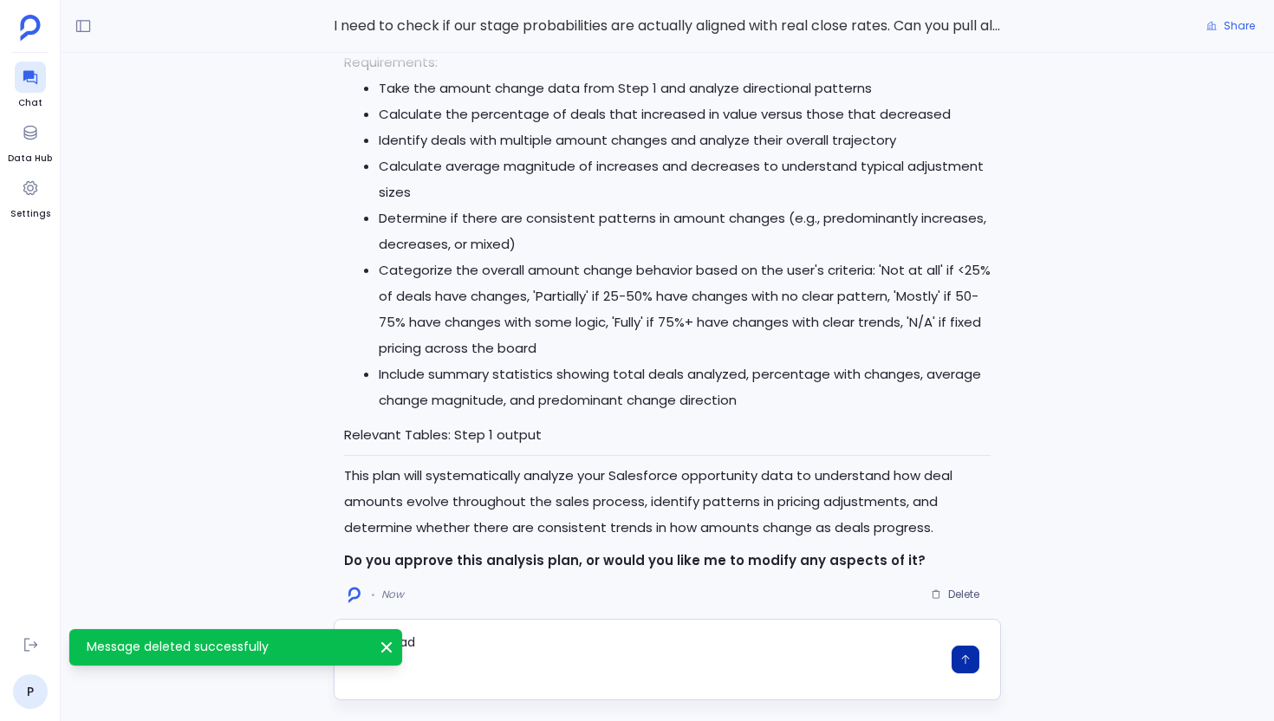
type textarea "Go ahead"
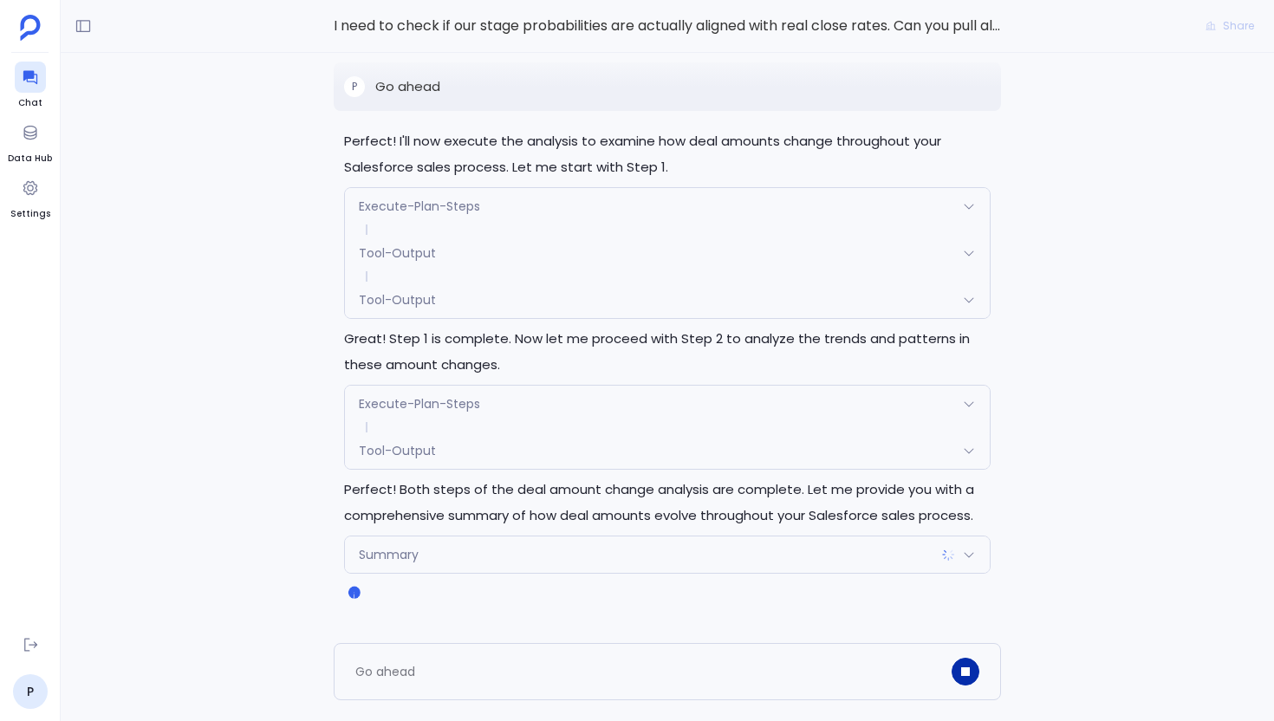
click at [498, 298] on div "Tool-Output" at bounding box center [667, 300] width 645 height 36
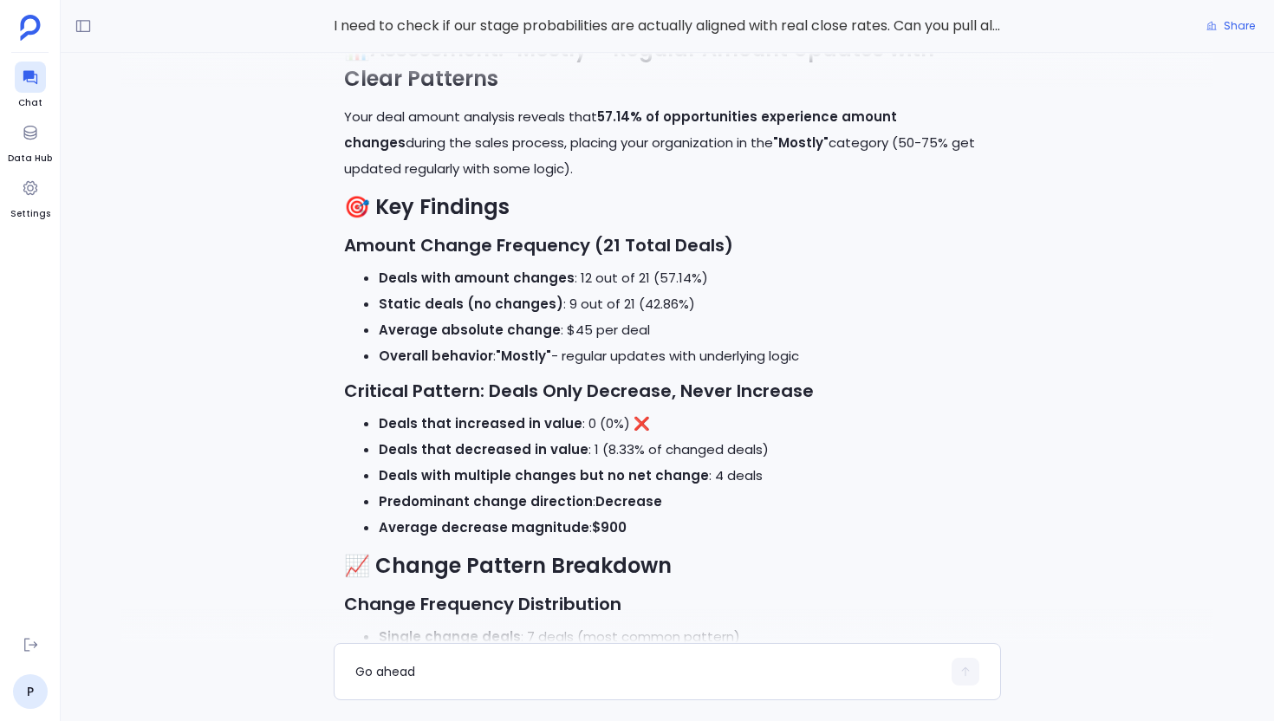
scroll to position [-2609, 0]
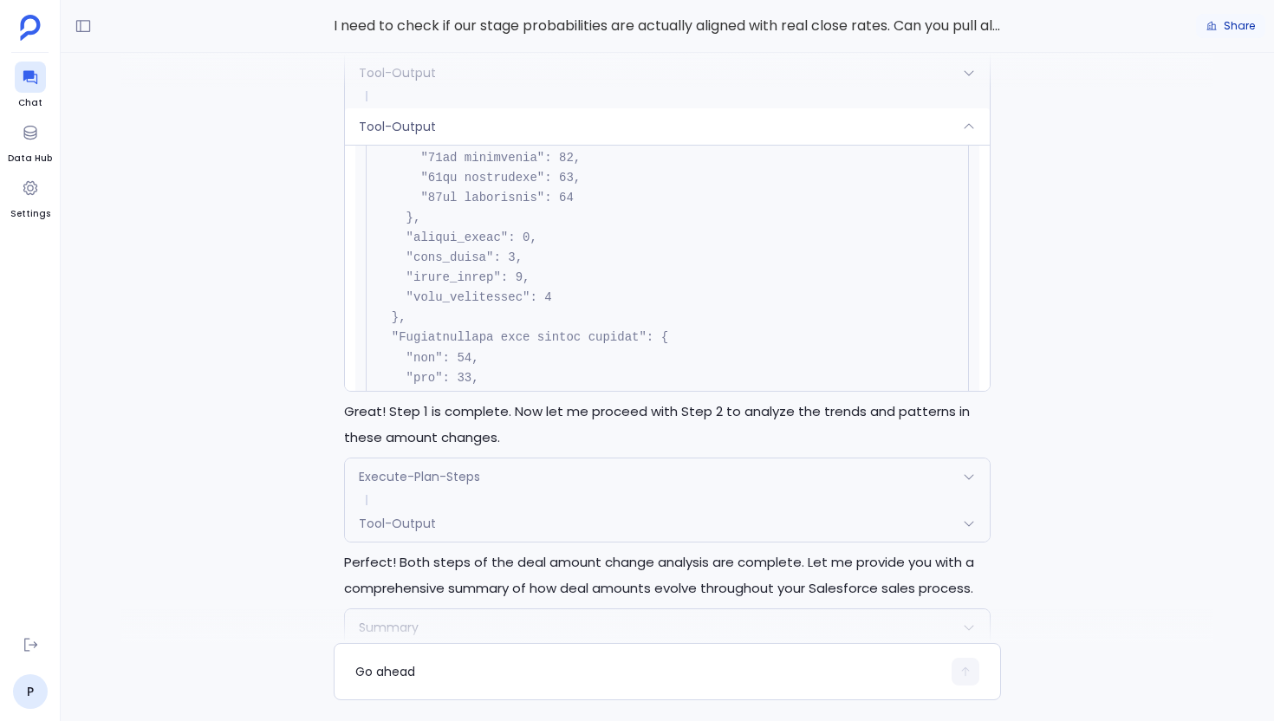
click at [1244, 23] on span "Share" at bounding box center [1239, 26] width 31 height 14
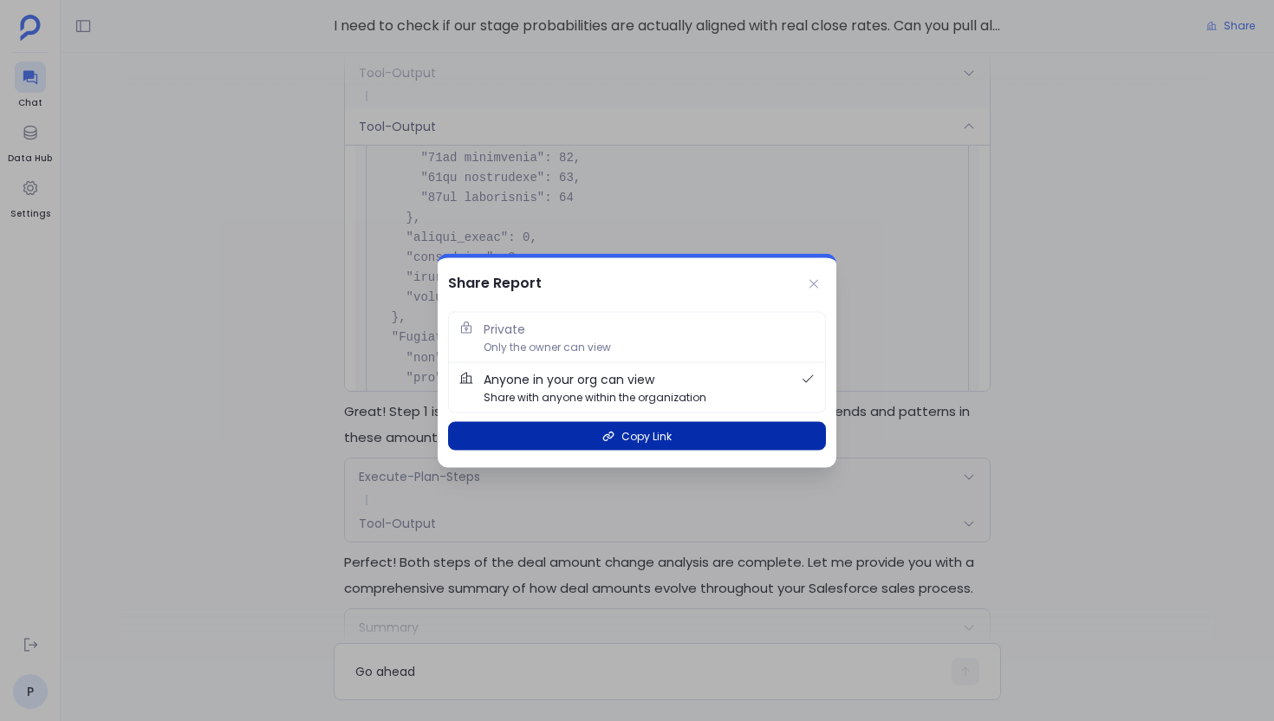
click at [820, 434] on button "Copy Link" at bounding box center [637, 436] width 378 height 29
click at [670, 435] on span "Copy Link" at bounding box center [647, 436] width 50 height 16
click at [637, 440] on span "Copy Link" at bounding box center [647, 436] width 50 height 16
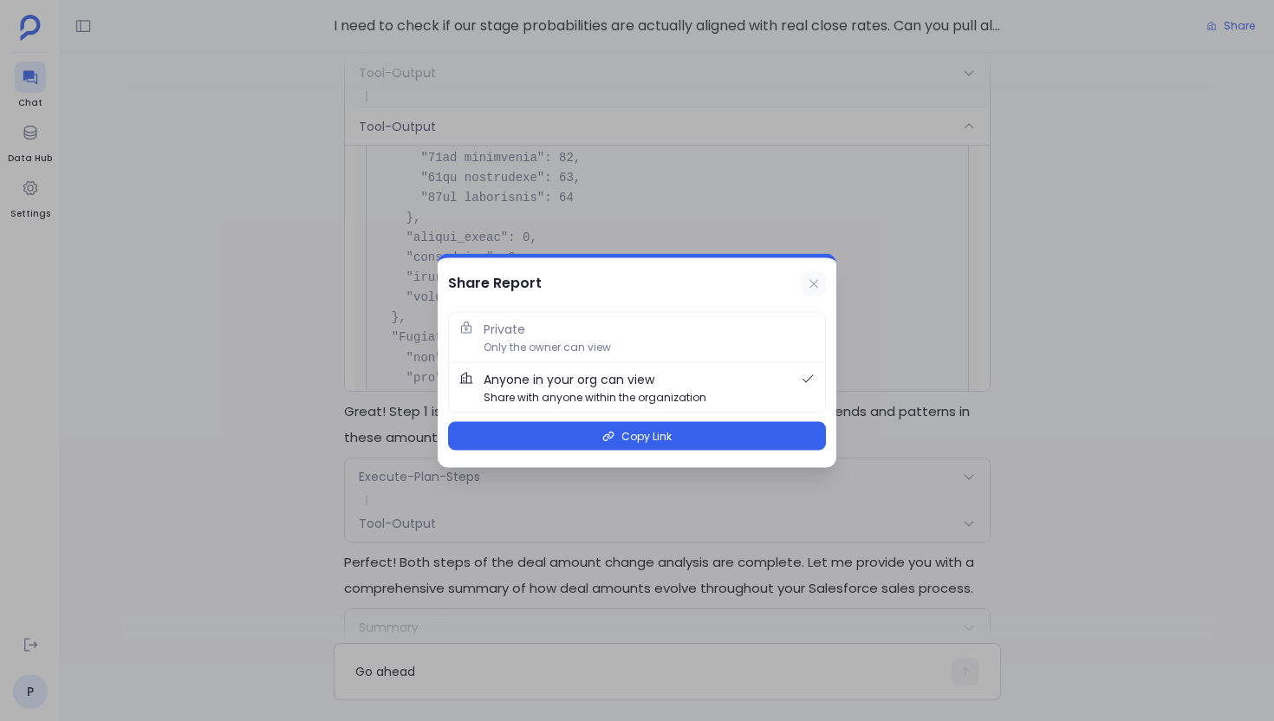
click at [823, 280] on button at bounding box center [814, 284] width 24 height 24
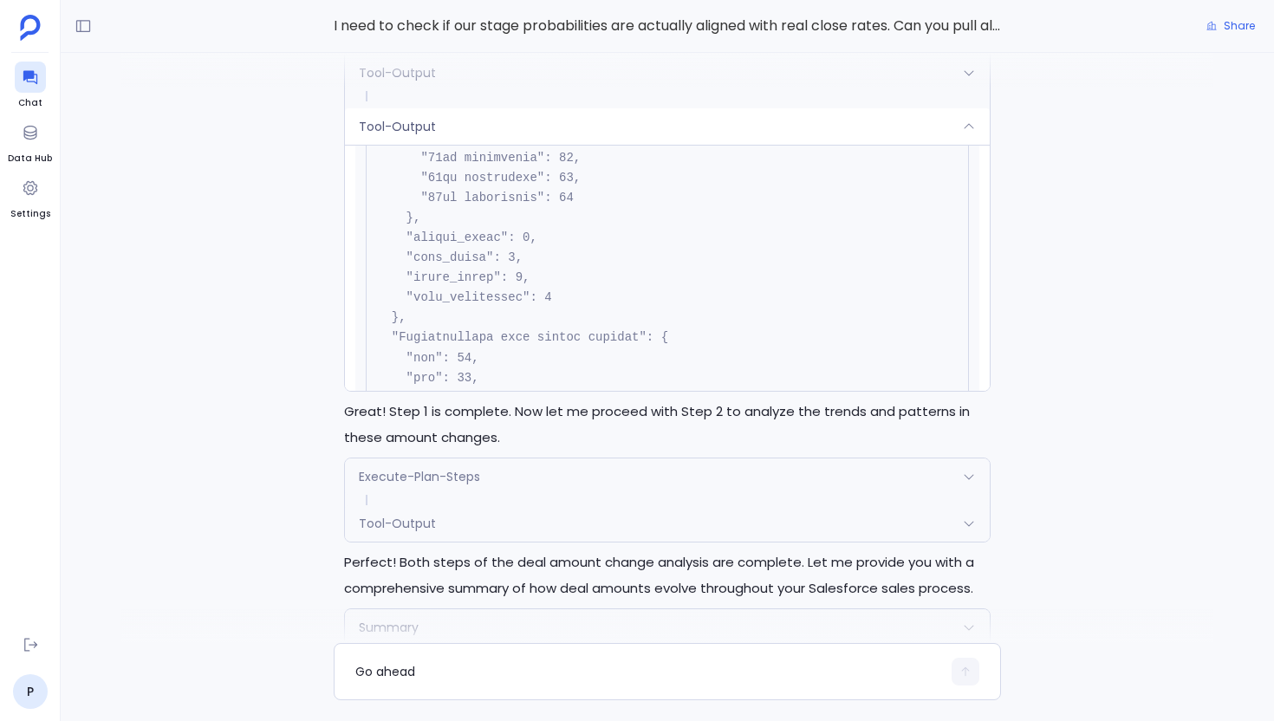
click at [699, 145] on div "Tool-Output" at bounding box center [667, 126] width 645 height 36
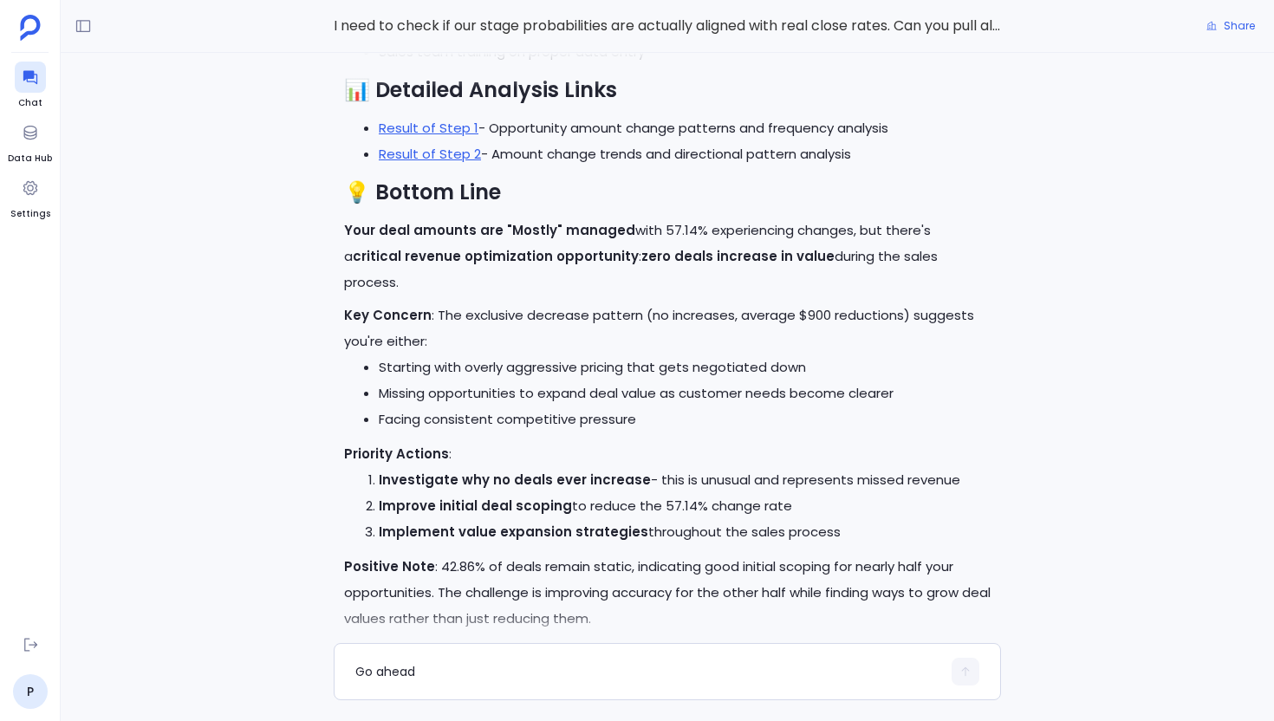
scroll to position [0, 0]
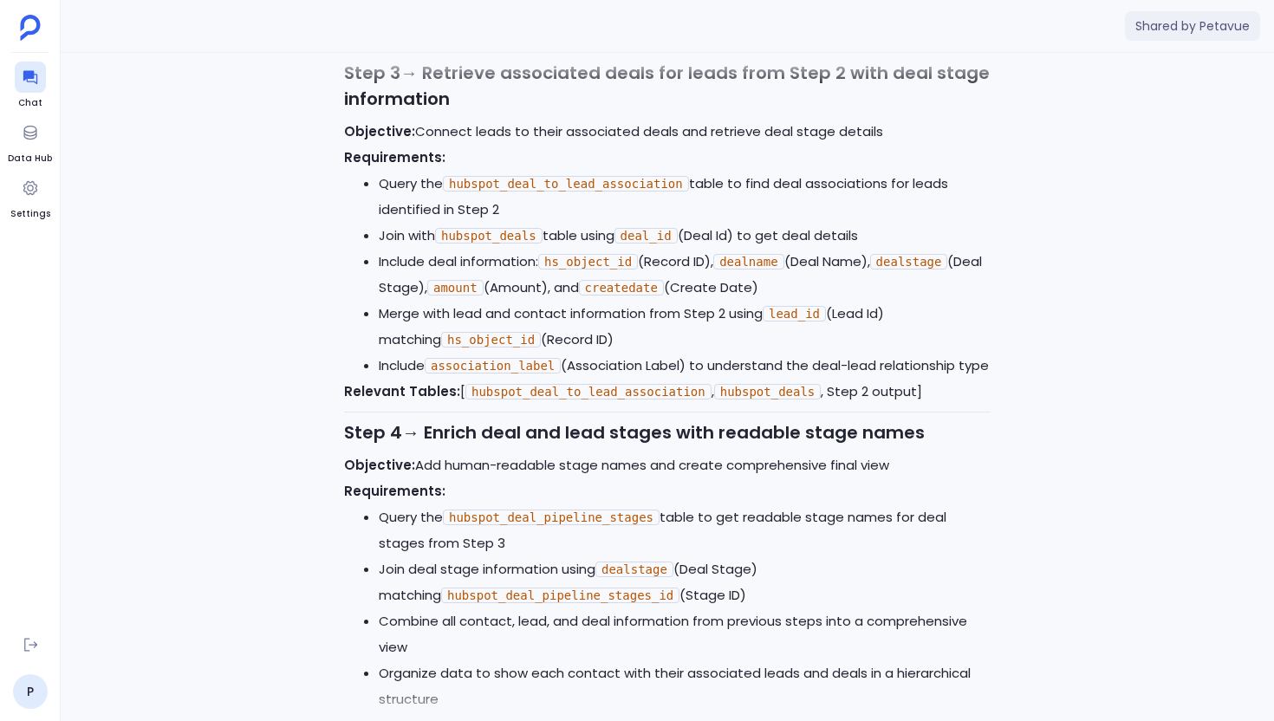
scroll to position [-10994, 0]
